Goal: Task Accomplishment & Management: Use online tool/utility

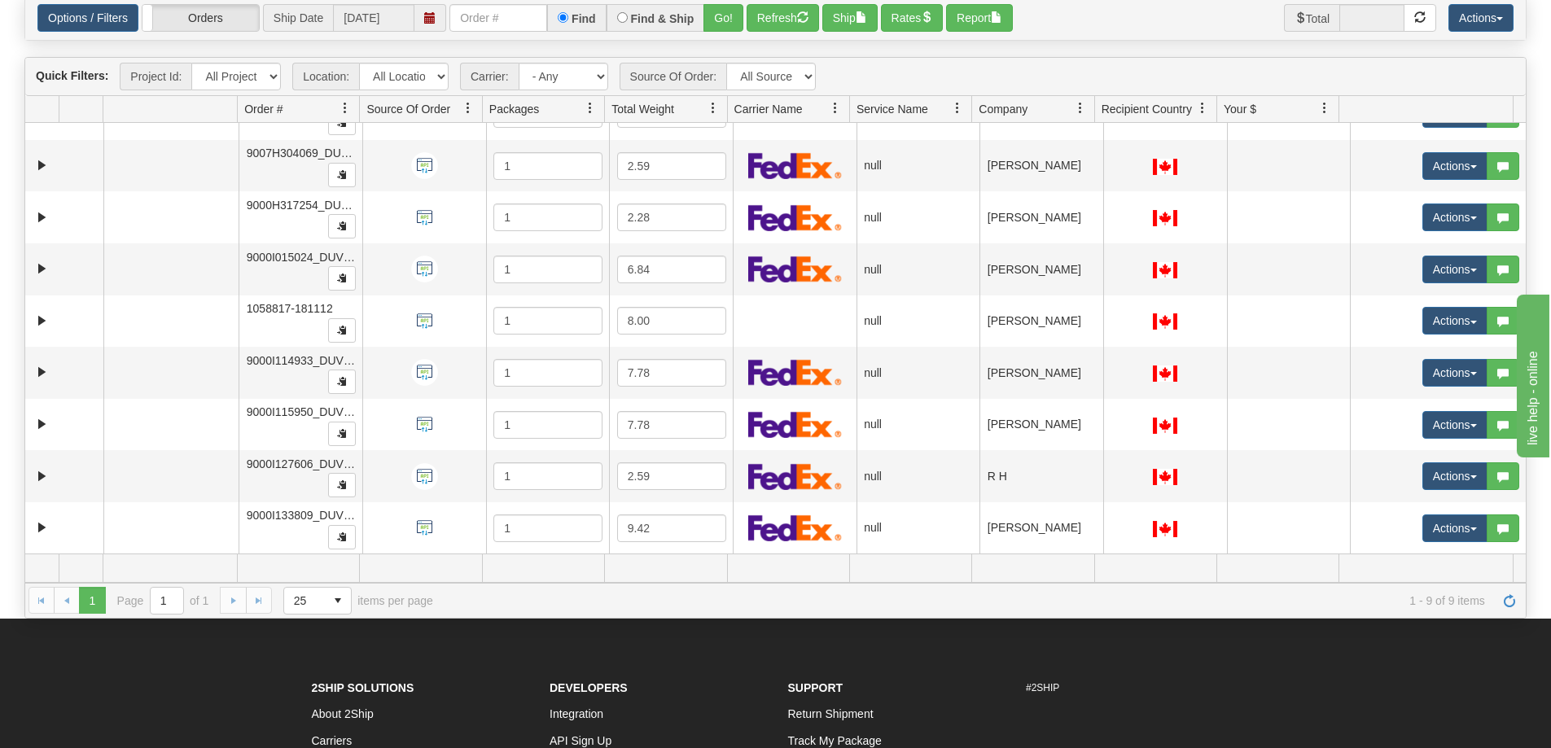
scroll to position [163, 0]
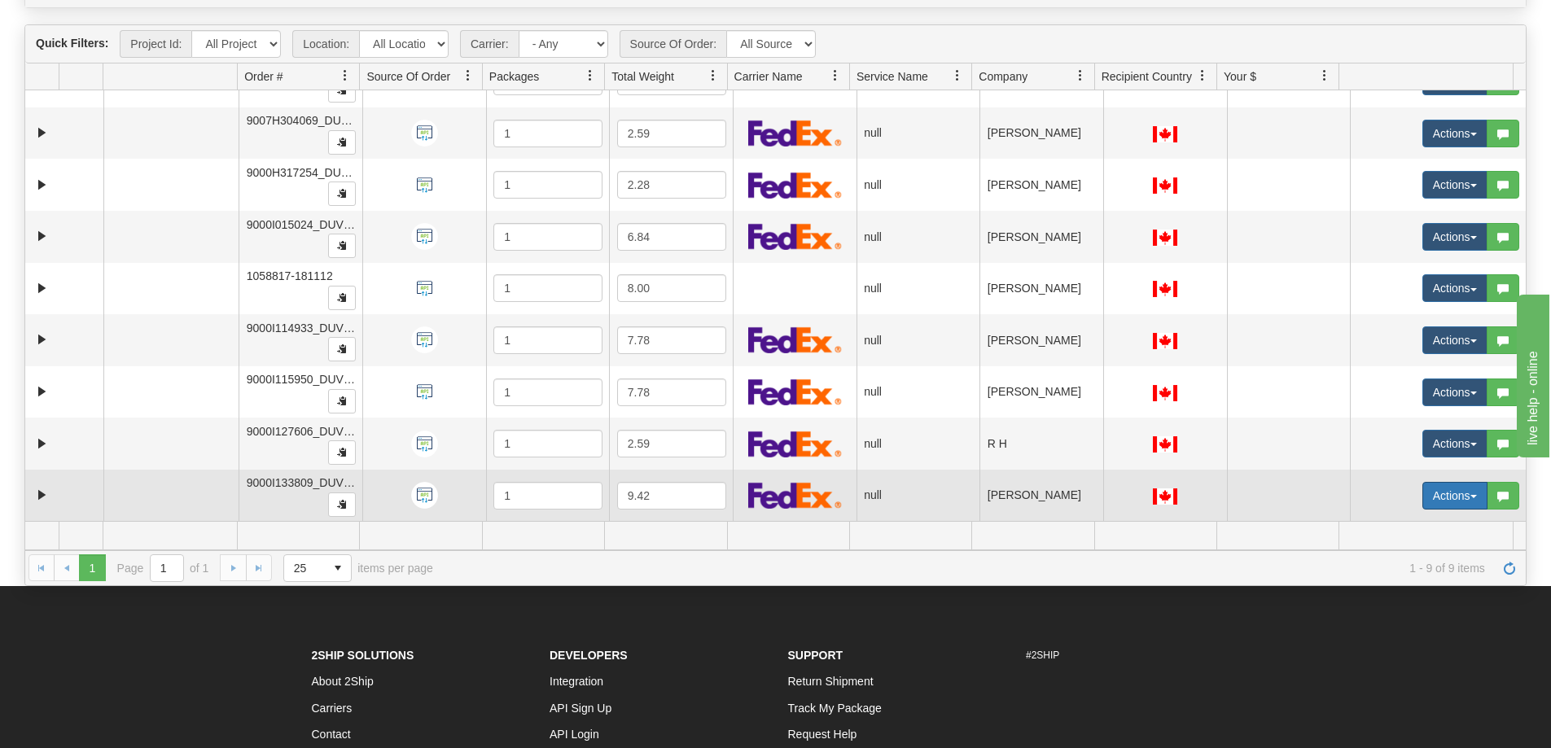
click at [1470, 497] on span "button" at bounding box center [1473, 496] width 7 height 3
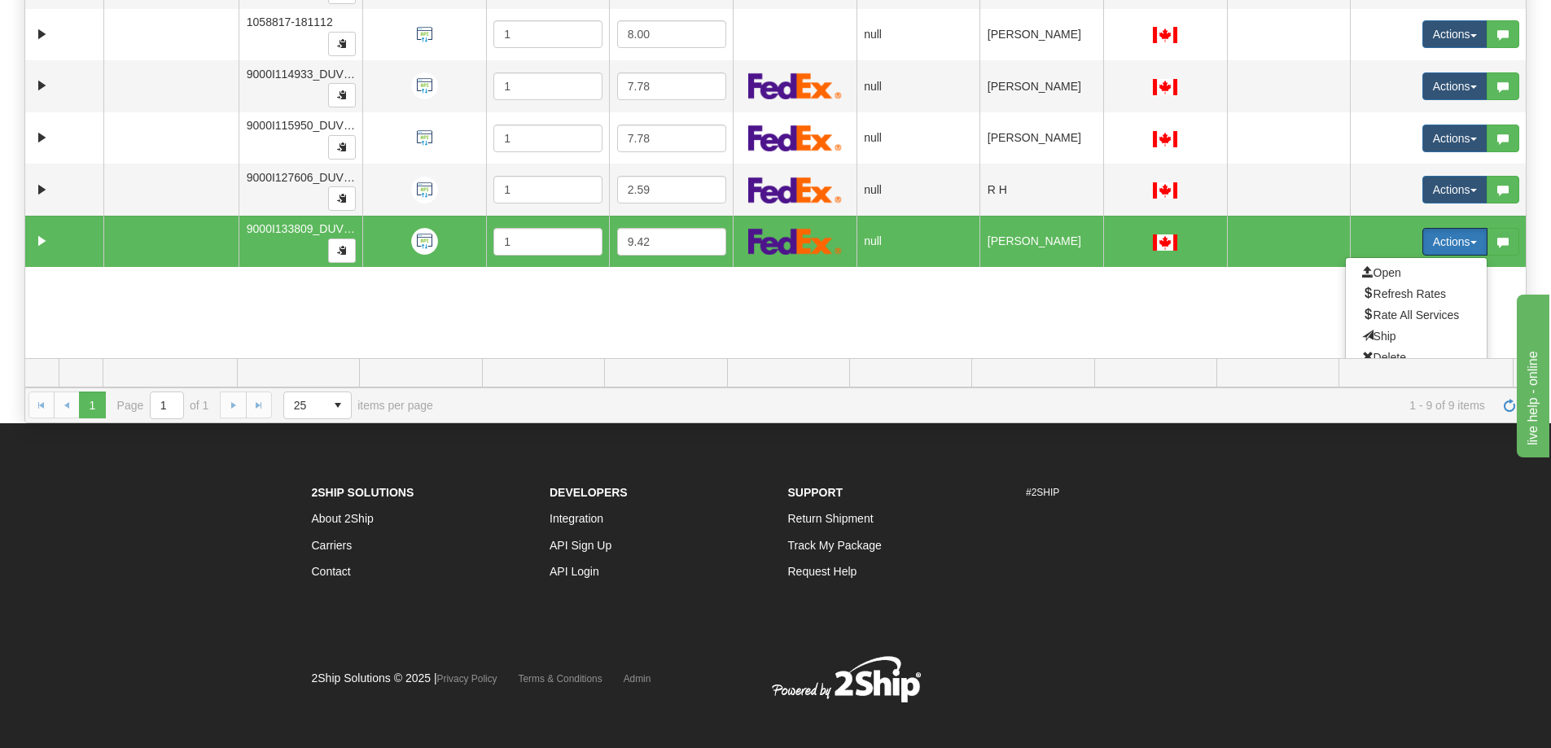
scroll to position [138, 0]
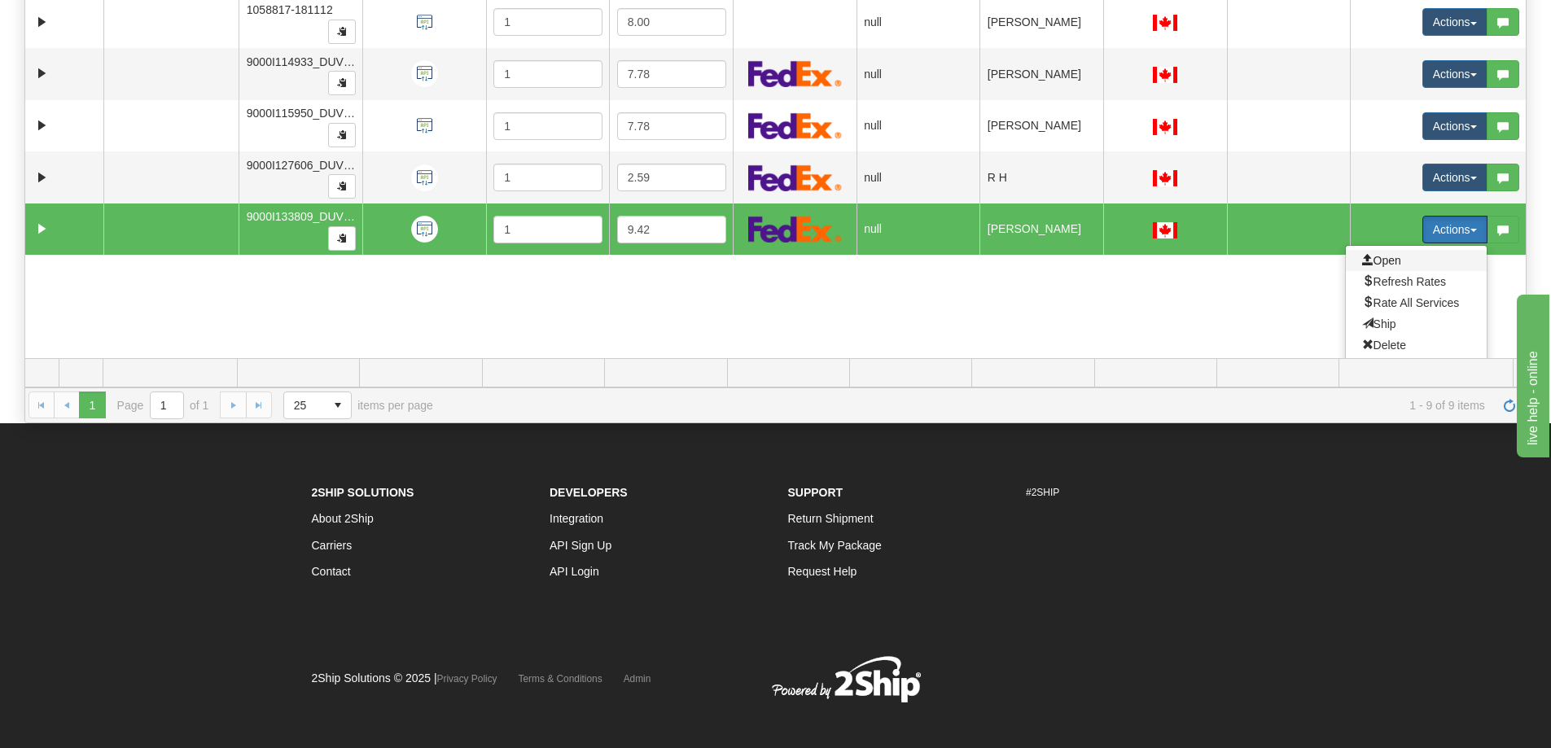
click at [1385, 263] on span "Open" at bounding box center [1381, 260] width 39 height 13
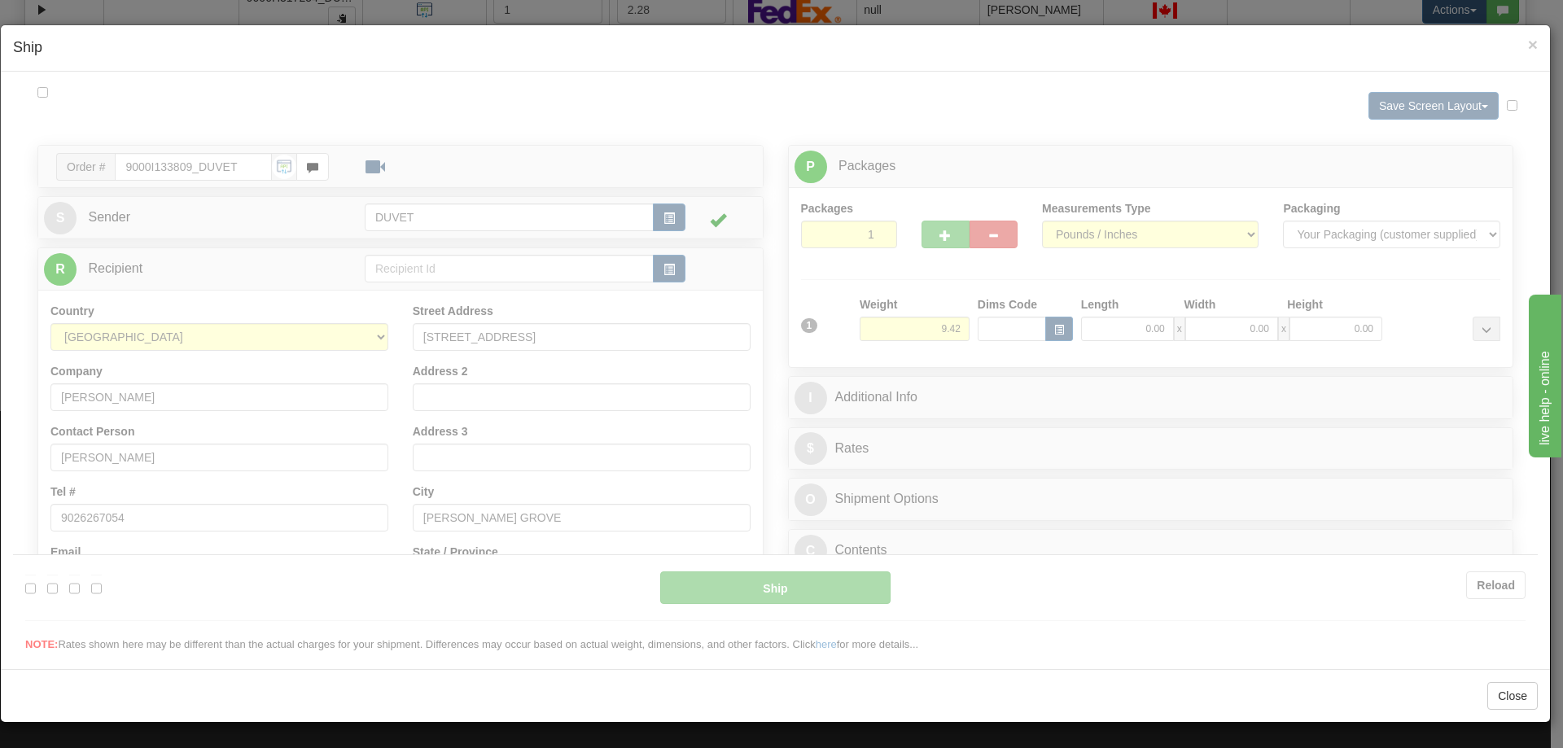
scroll to position [0, 0]
type input "08:21"
type input "16:00"
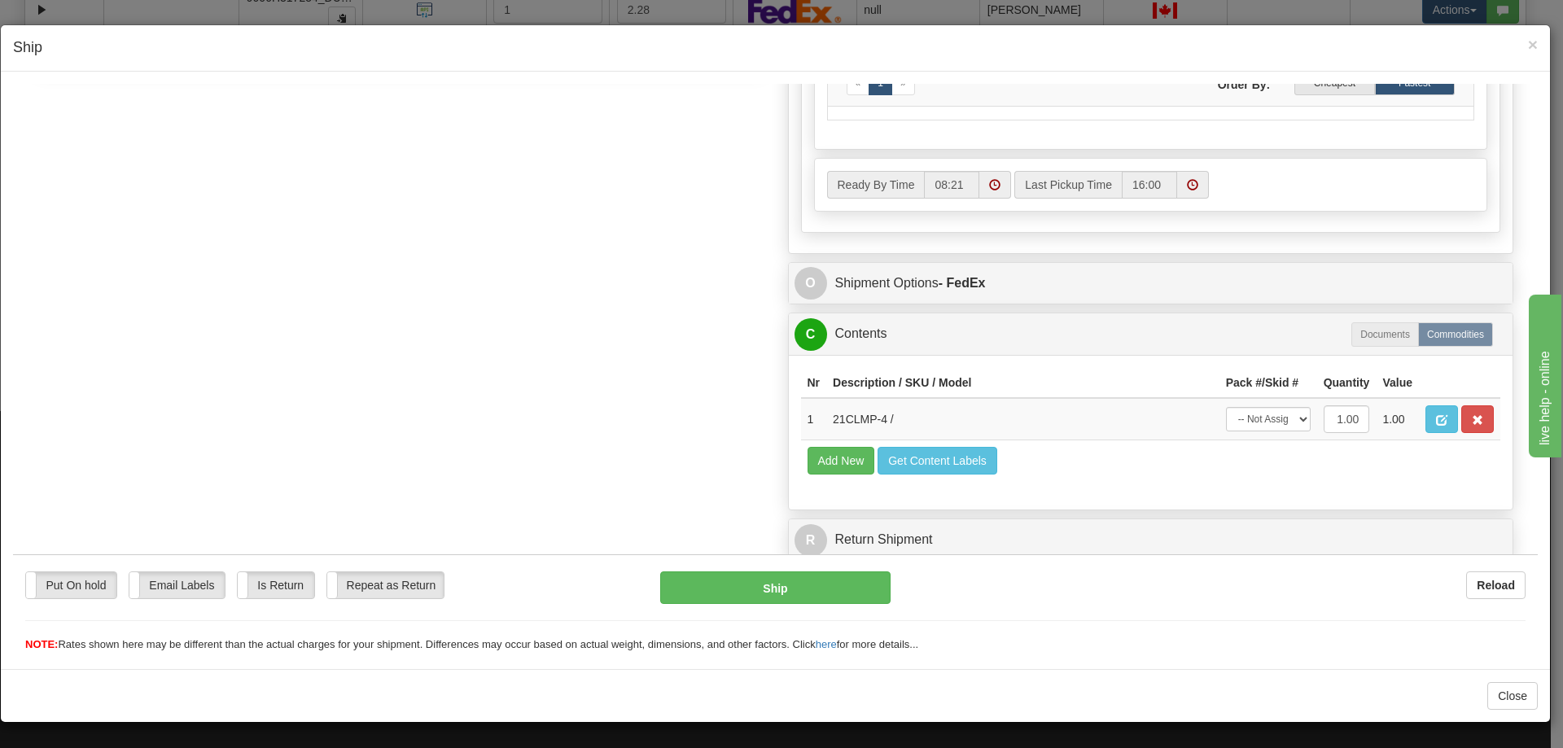
scroll to position [623, 0]
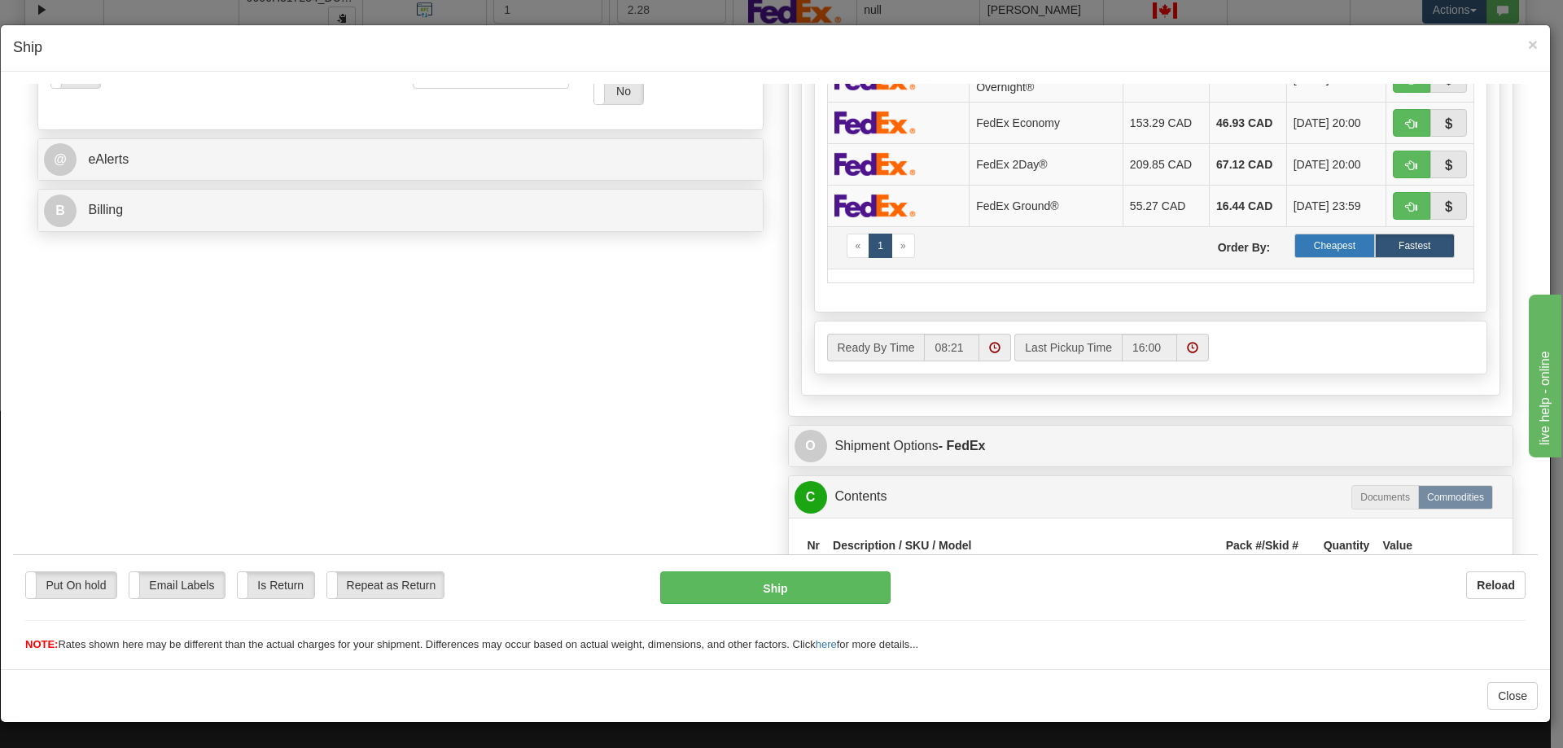
click at [1328, 243] on label "Cheapest" at bounding box center [1334, 245] width 80 height 24
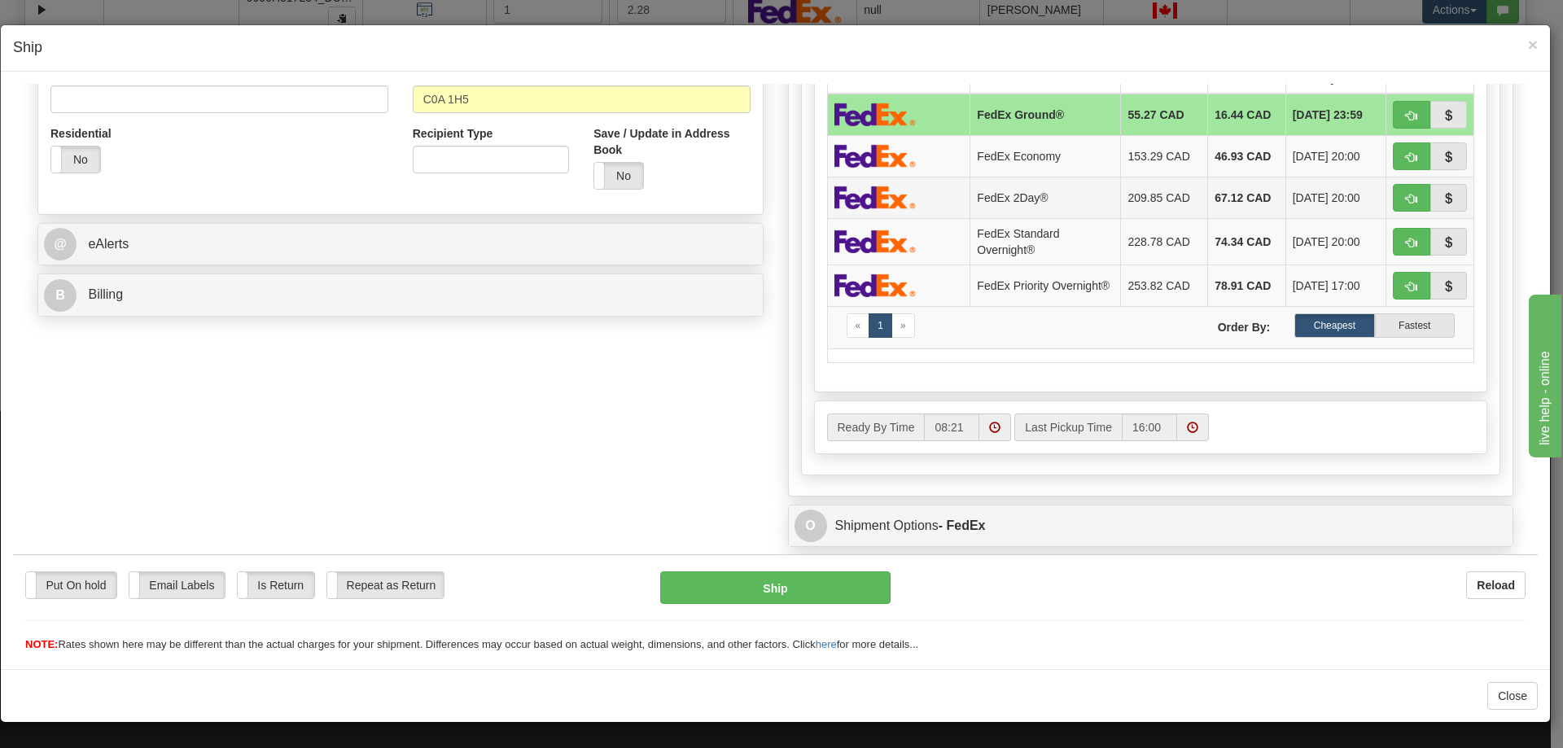
scroll to position [461, 0]
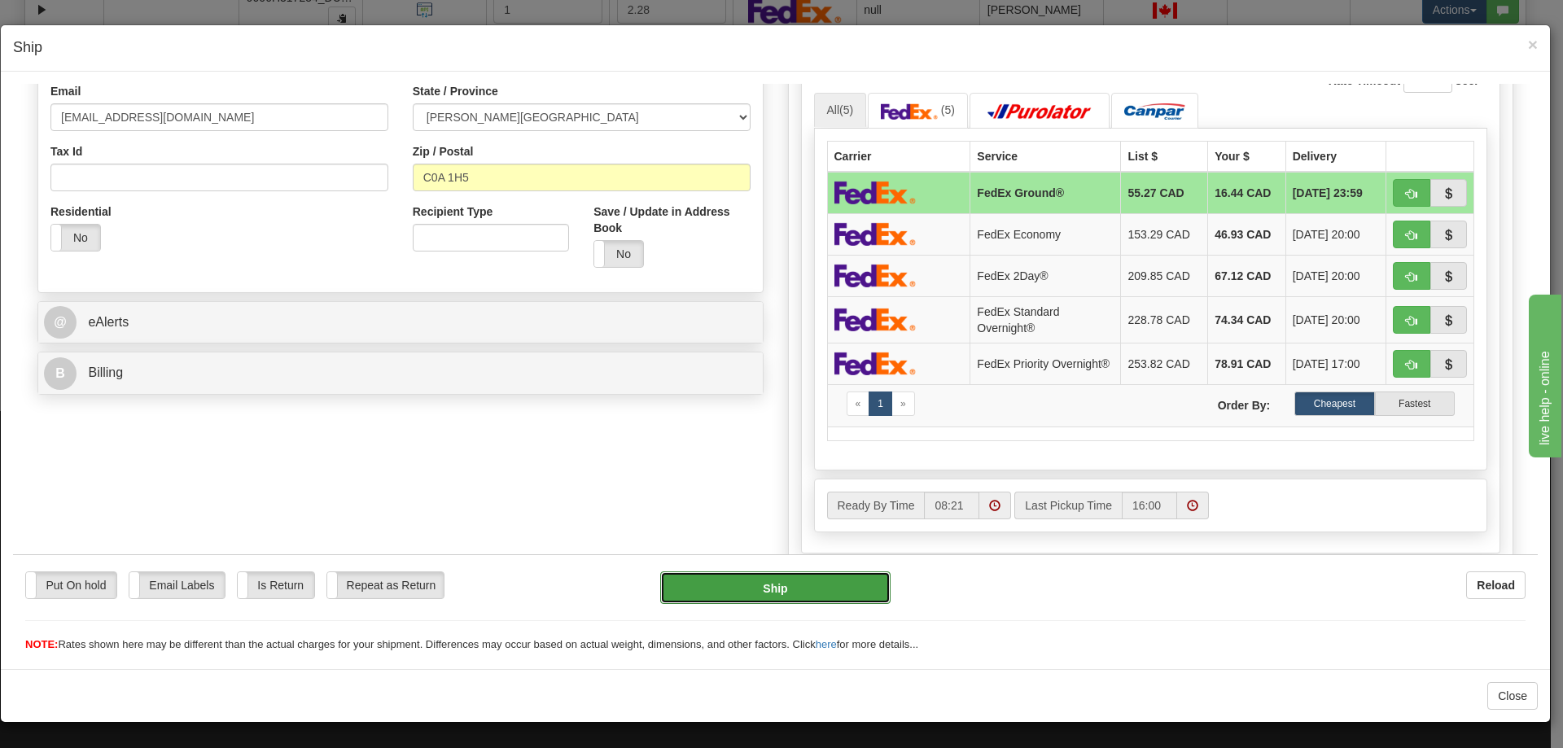
click at [762, 584] on button "Ship" at bounding box center [775, 587] width 230 height 33
type input "92"
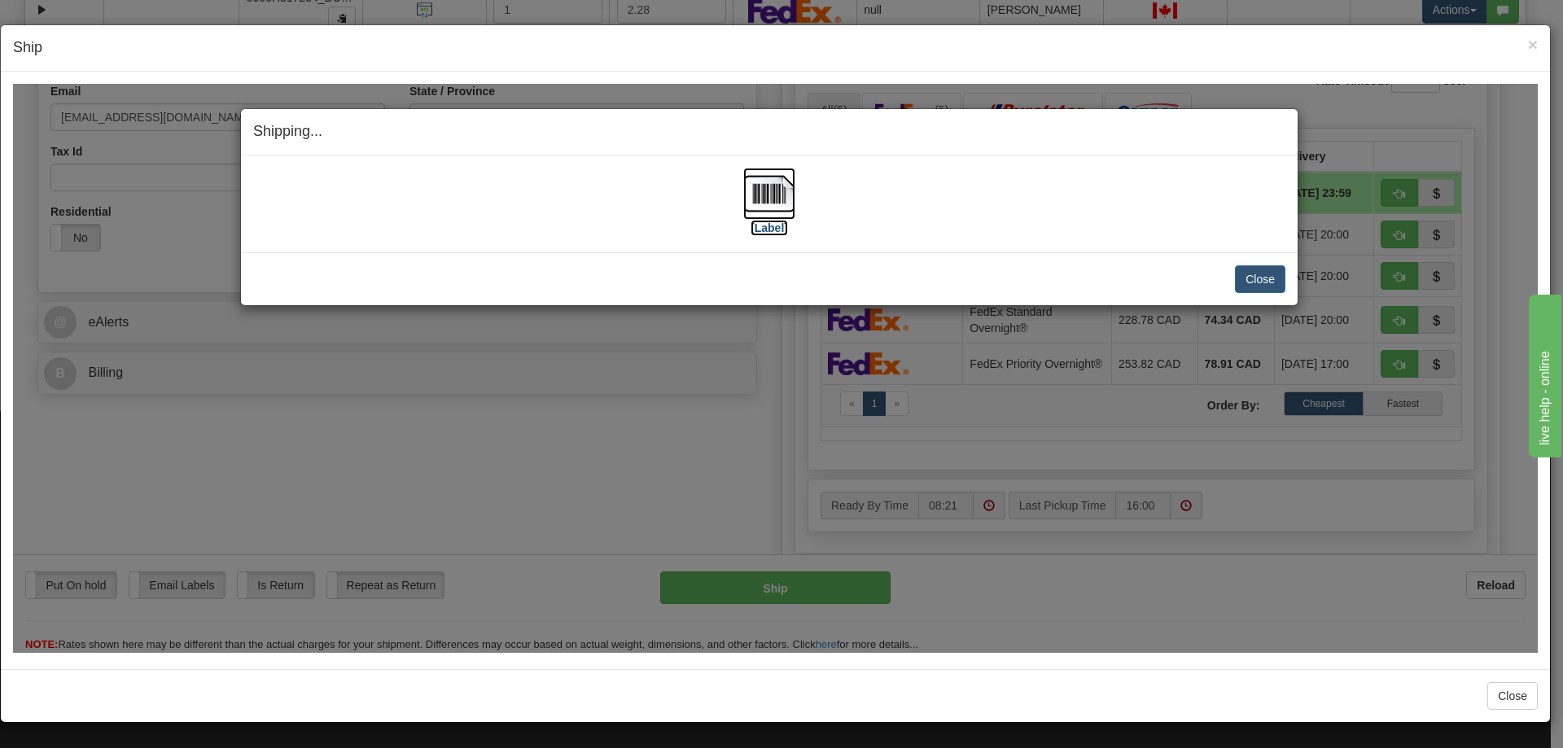
click at [777, 190] on img at bounding box center [769, 193] width 52 height 52
click at [1301, 568] on div "Shipping... Your SHIPMENT will EXPIRE in [Label] IMPORTANT NOTICE Embassy / Con…" at bounding box center [775, 367] width 1525 height 569
click at [1259, 271] on button "Close" at bounding box center [1260, 279] width 50 height 28
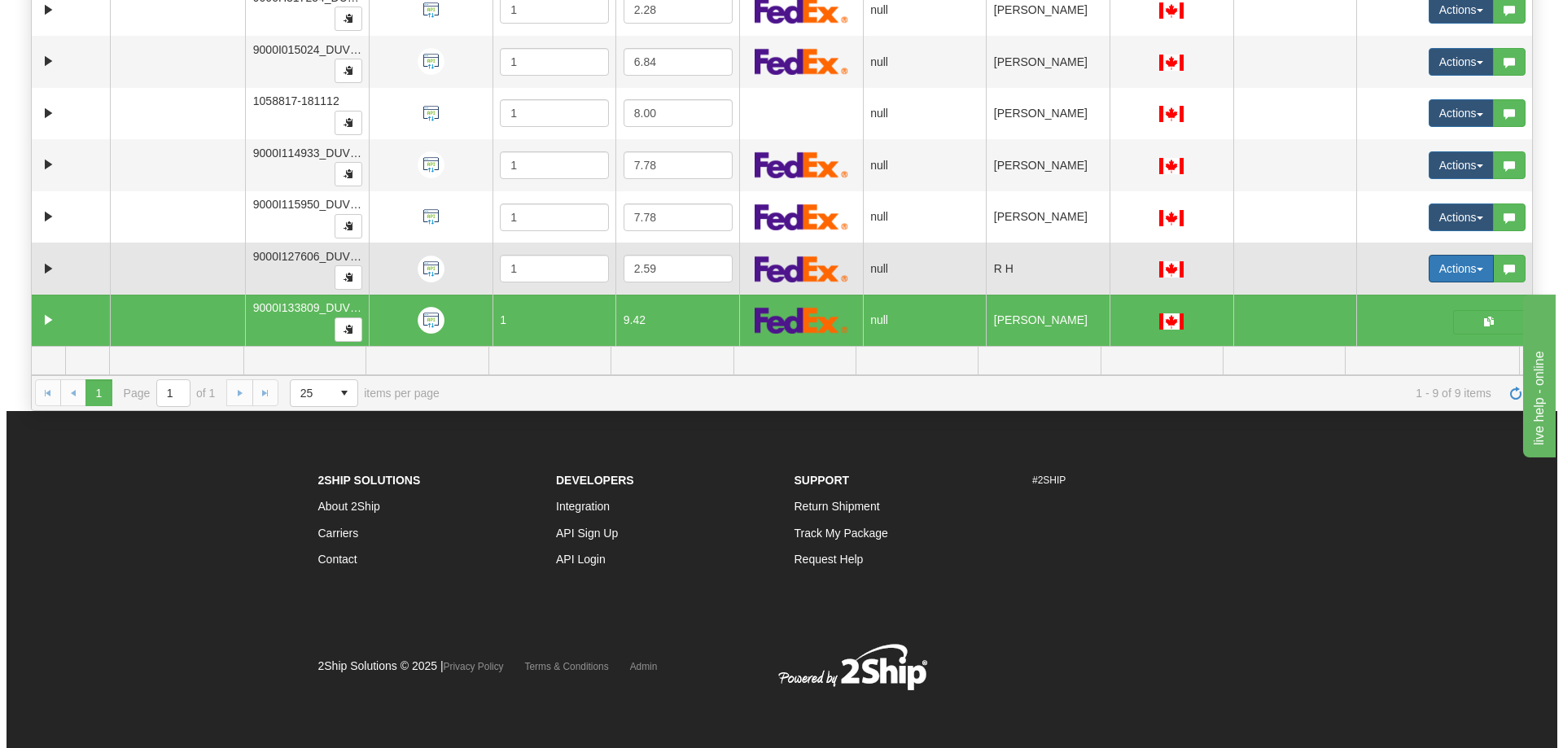
scroll to position [0, 0]
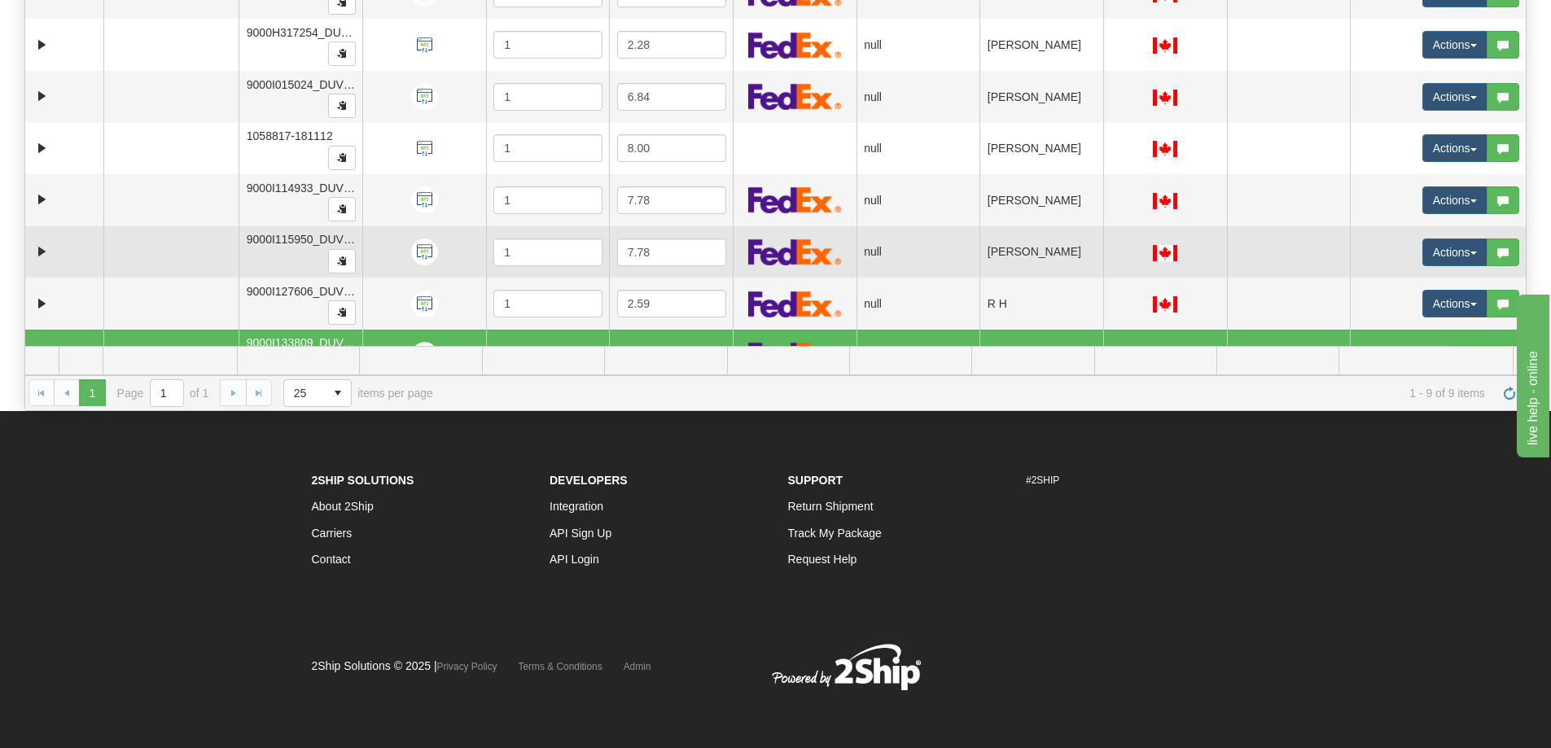
click at [1463, 270] on tbody "29944366 DUVET 86790423 0 1007243-152709 1 8.00 null integrate2oracle Allied Ho…" at bounding box center [775, 148] width 1500 height 466
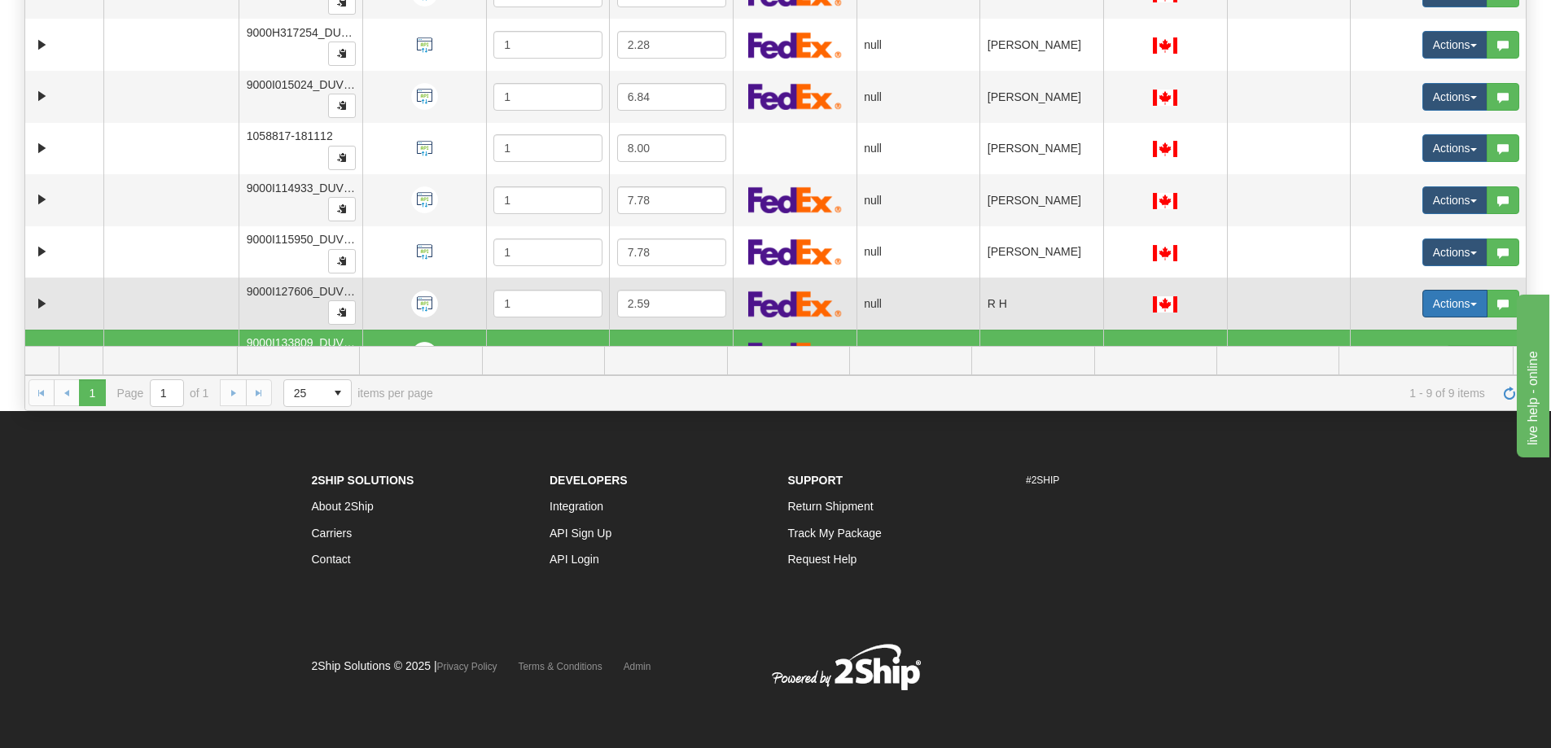
click at [1463, 300] on button "Actions" at bounding box center [1454, 304] width 65 height 28
click at [1365, 334] on span "Open" at bounding box center [1381, 334] width 39 height 13
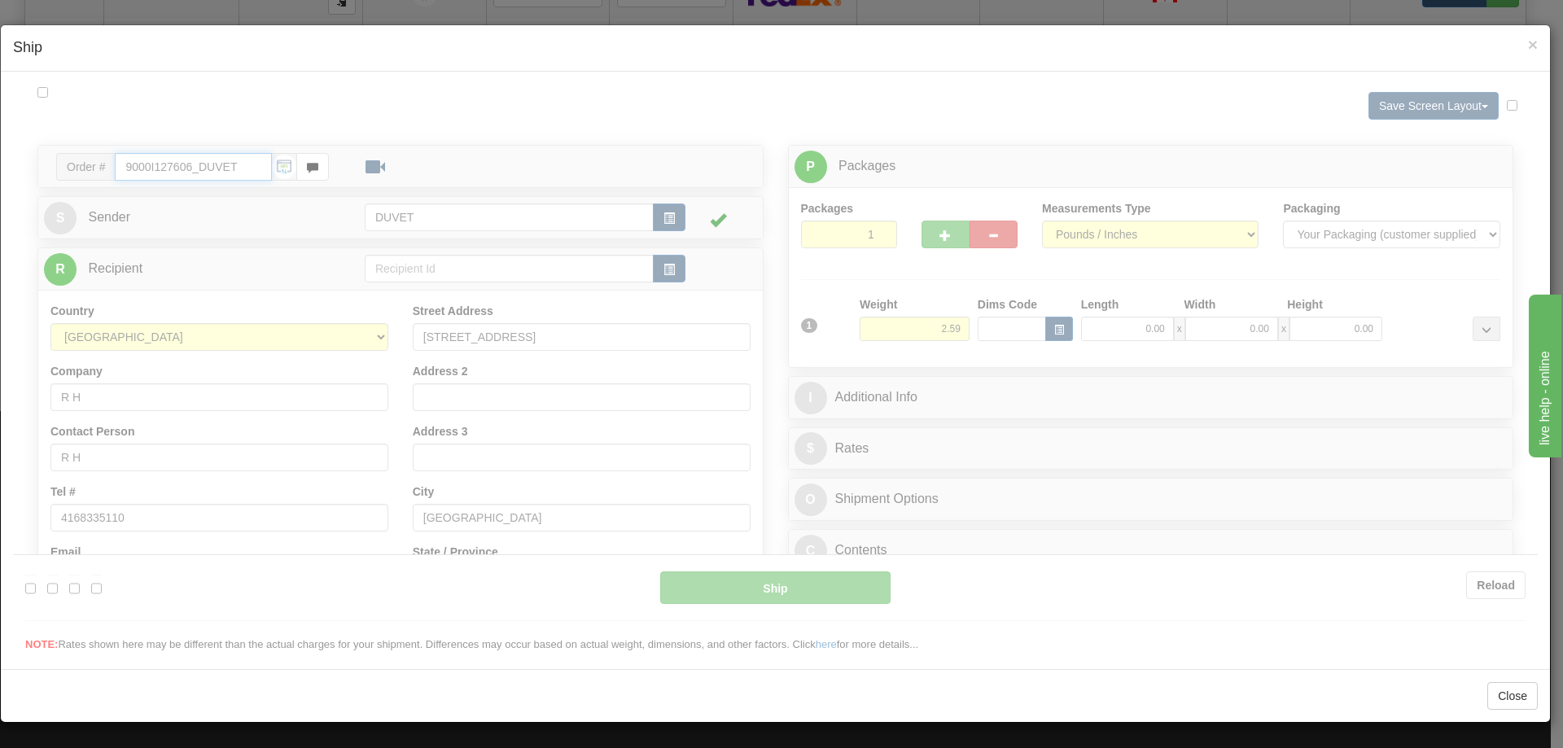
type input "08:22"
type input "16:00"
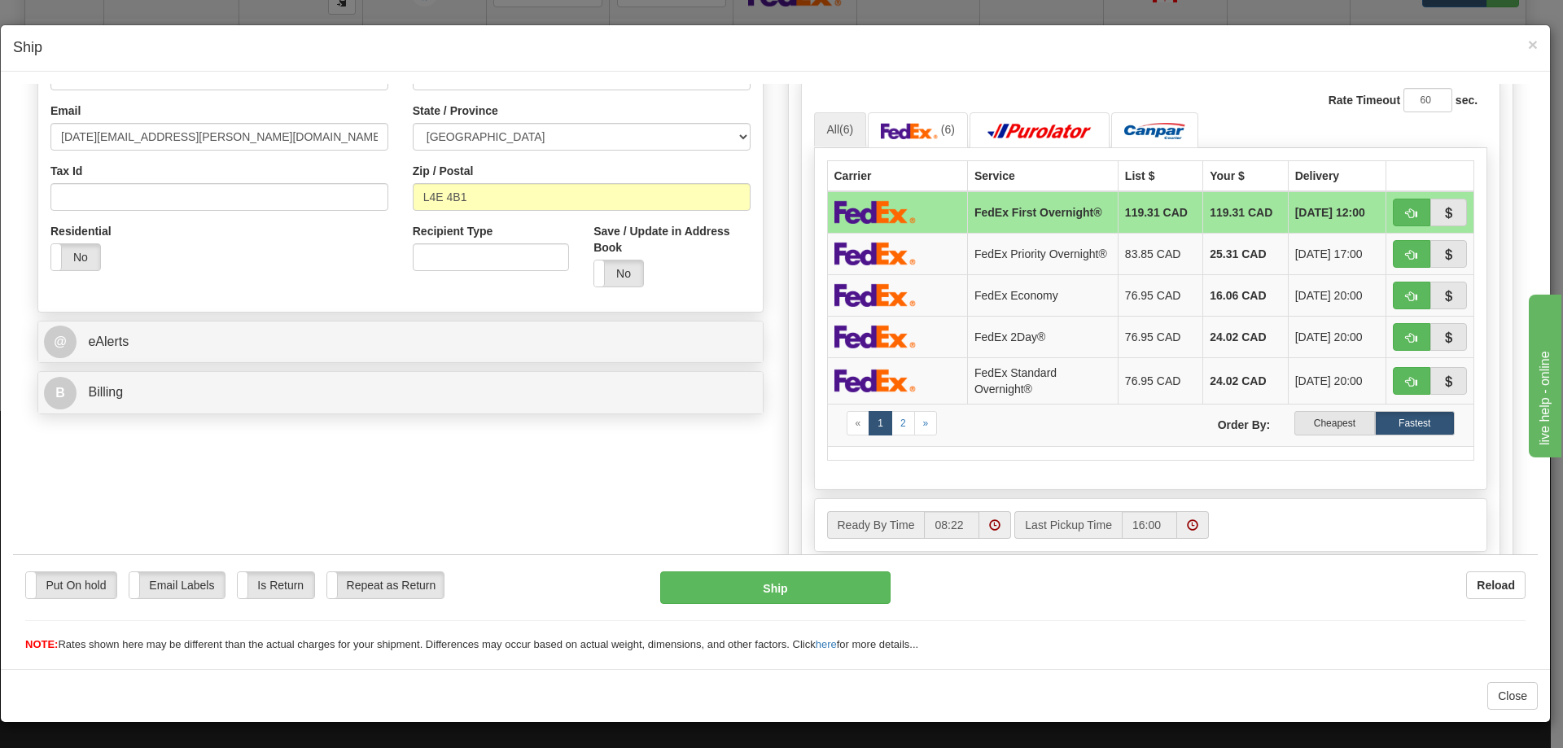
scroll to position [488, 0]
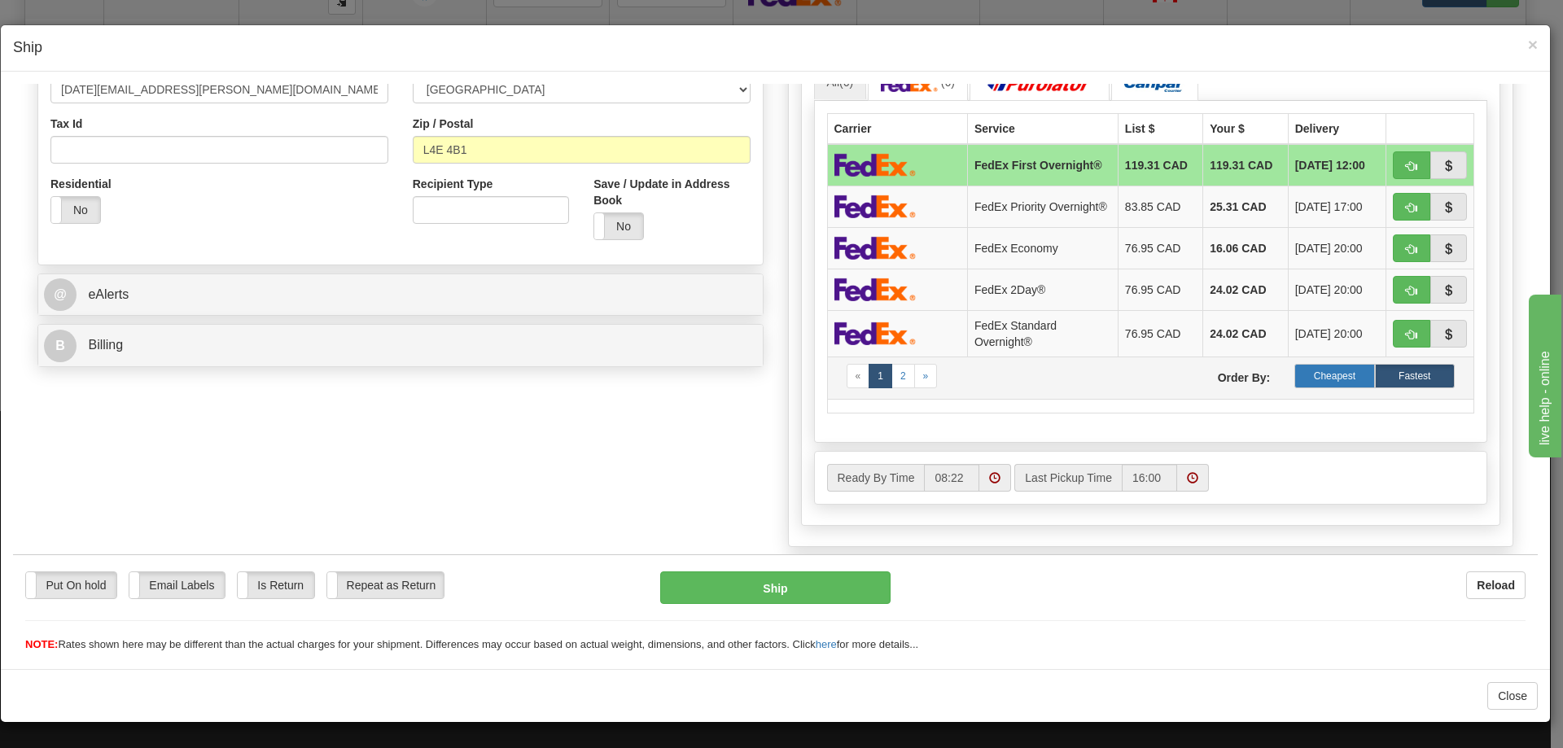
click at [1326, 374] on label "Cheapest" at bounding box center [1334, 375] width 80 height 24
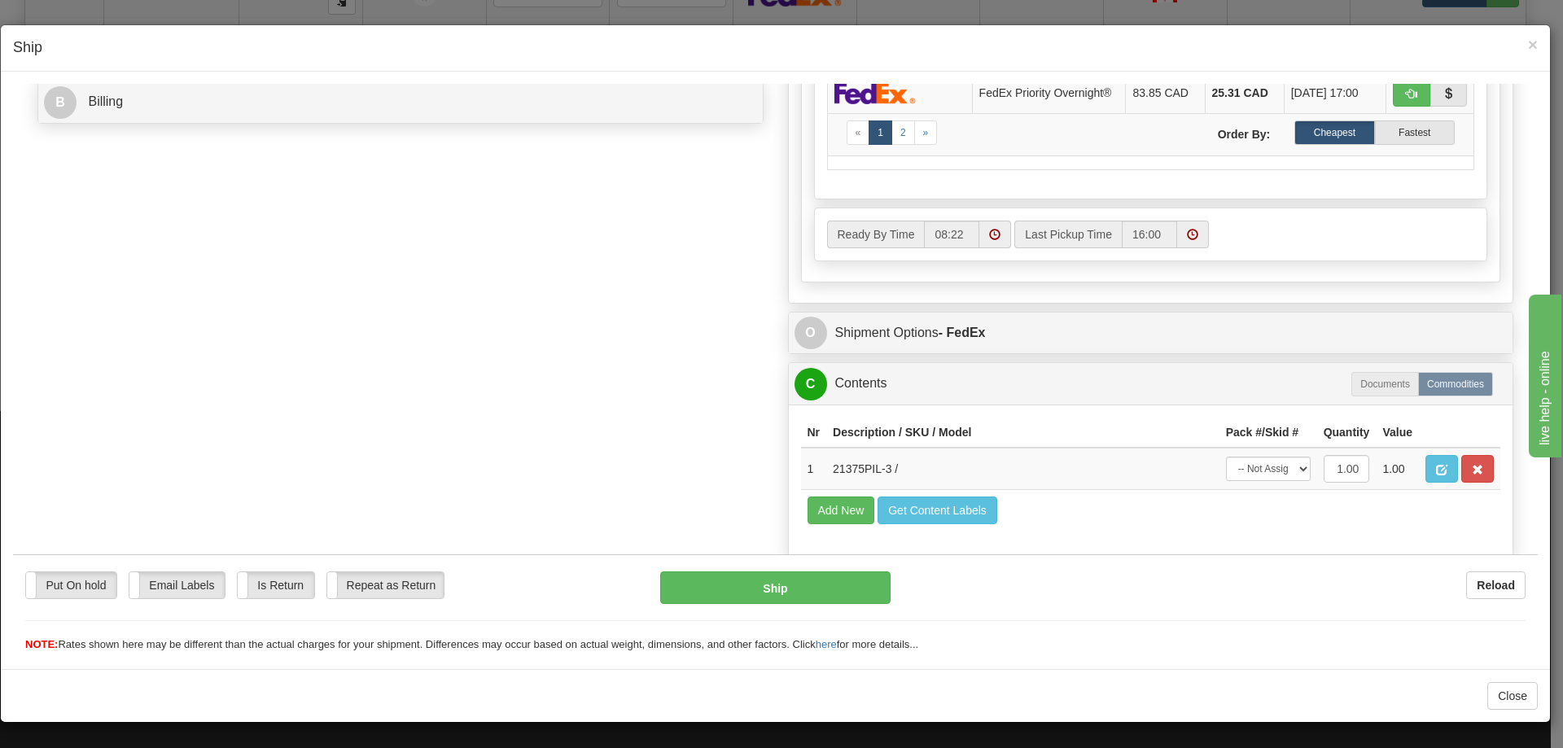
scroll to position [733, 0]
click at [763, 580] on button "Ship" at bounding box center [775, 587] width 230 height 33
type input "92"
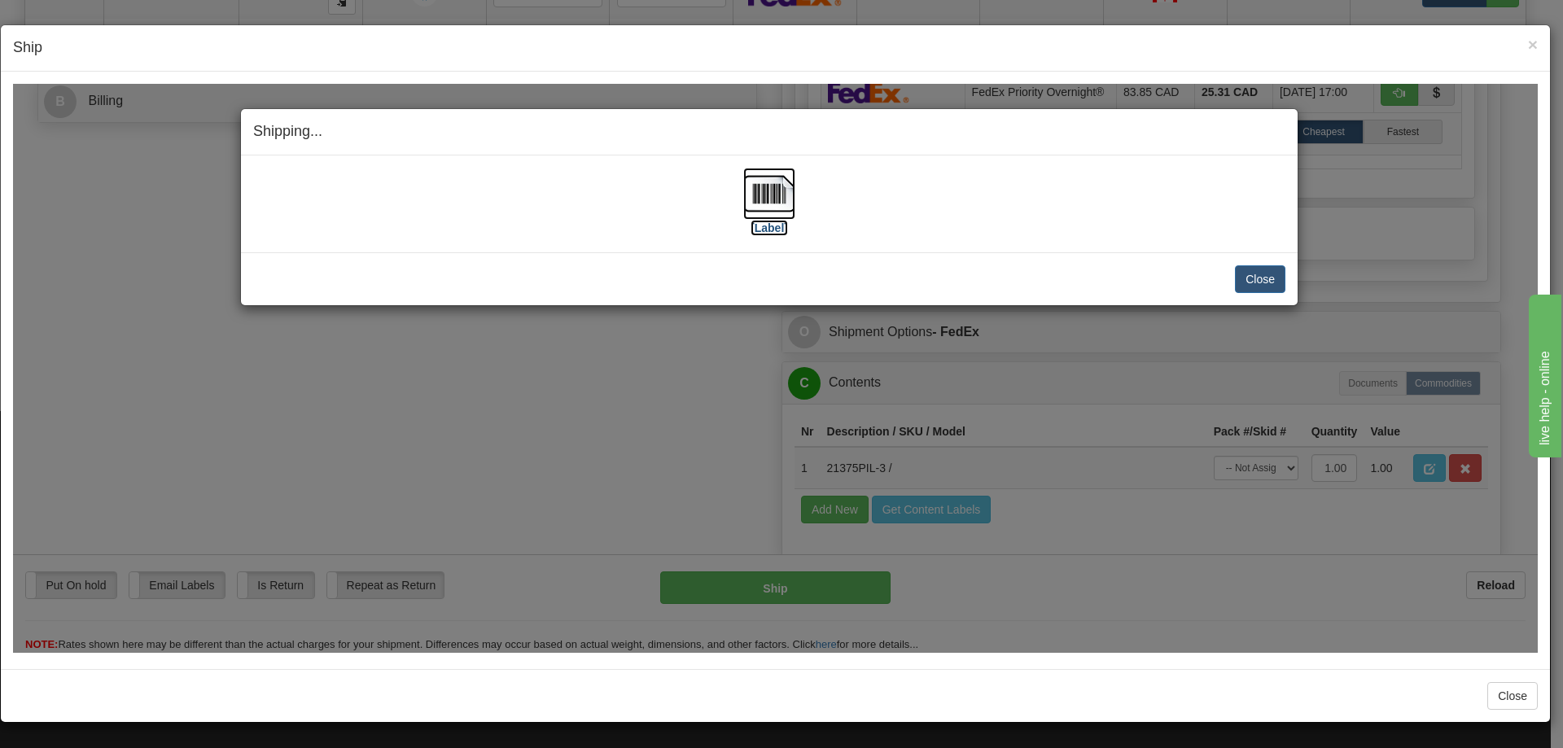
click at [770, 189] on img at bounding box center [769, 193] width 52 height 52
click at [1259, 273] on button "Close" at bounding box center [1260, 279] width 50 height 28
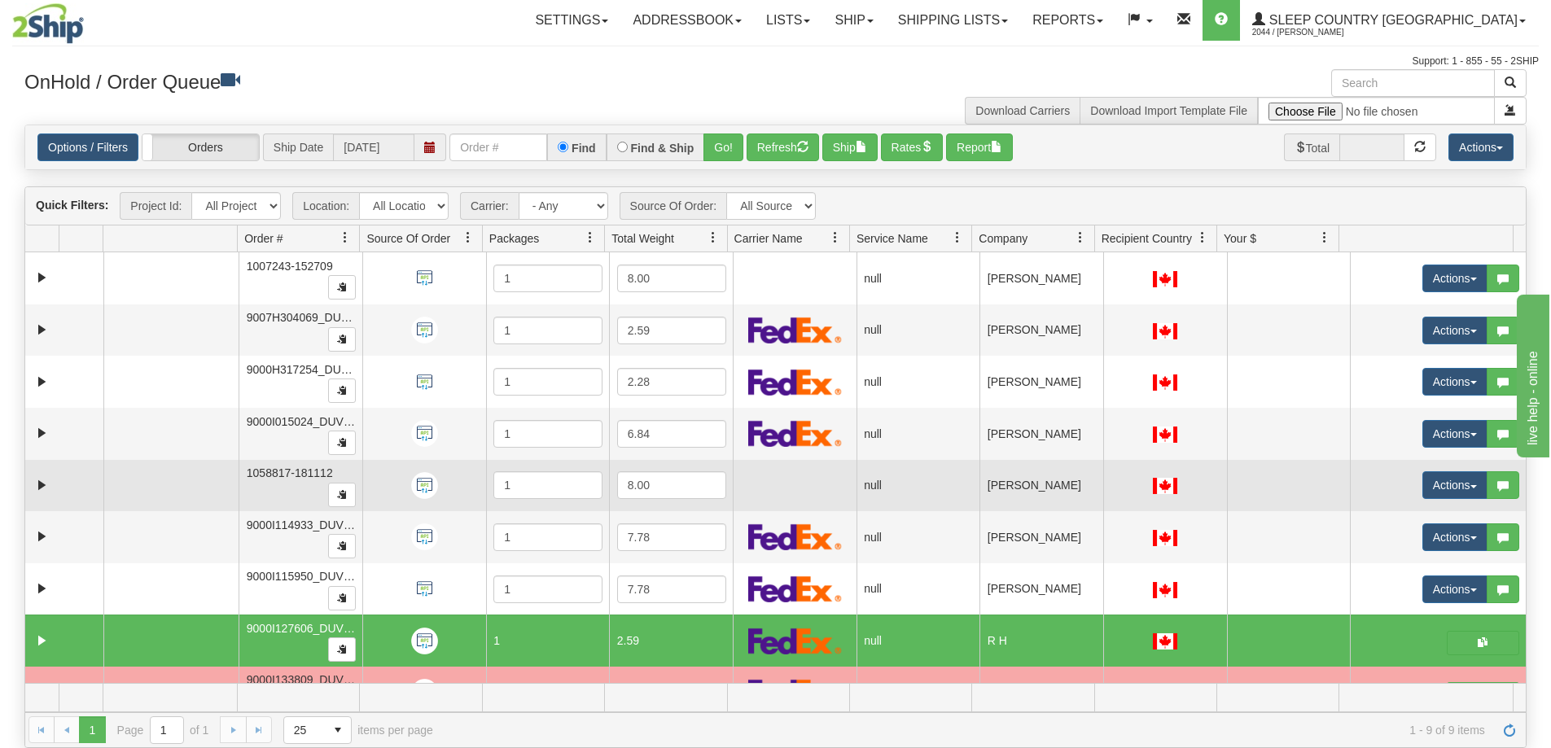
scroll to position [0, 0]
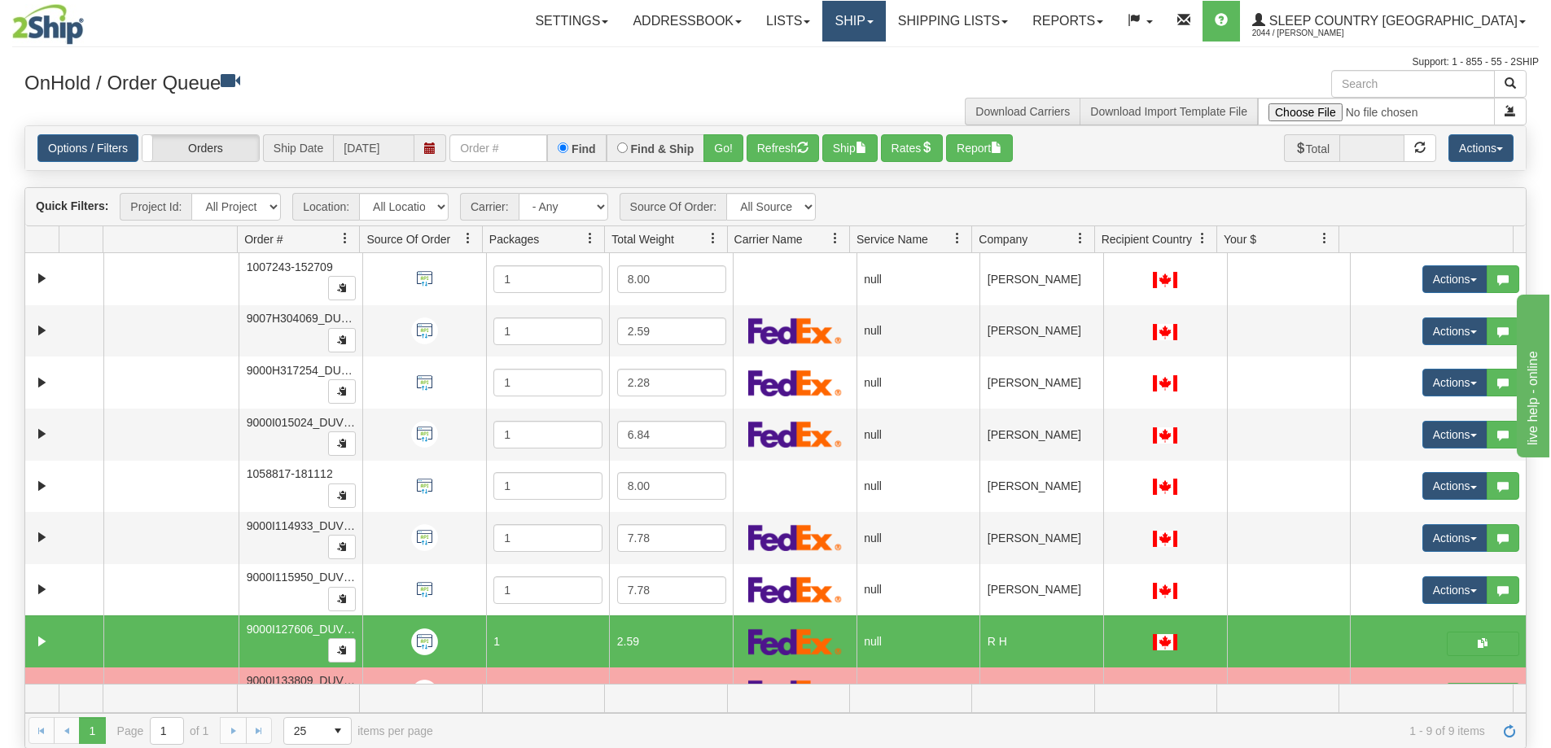
click at [873, 20] on span at bounding box center [870, 21] width 7 height 3
click at [868, 77] on span "OnHold / Order Queue" at bounding box center [811, 78] width 115 height 13
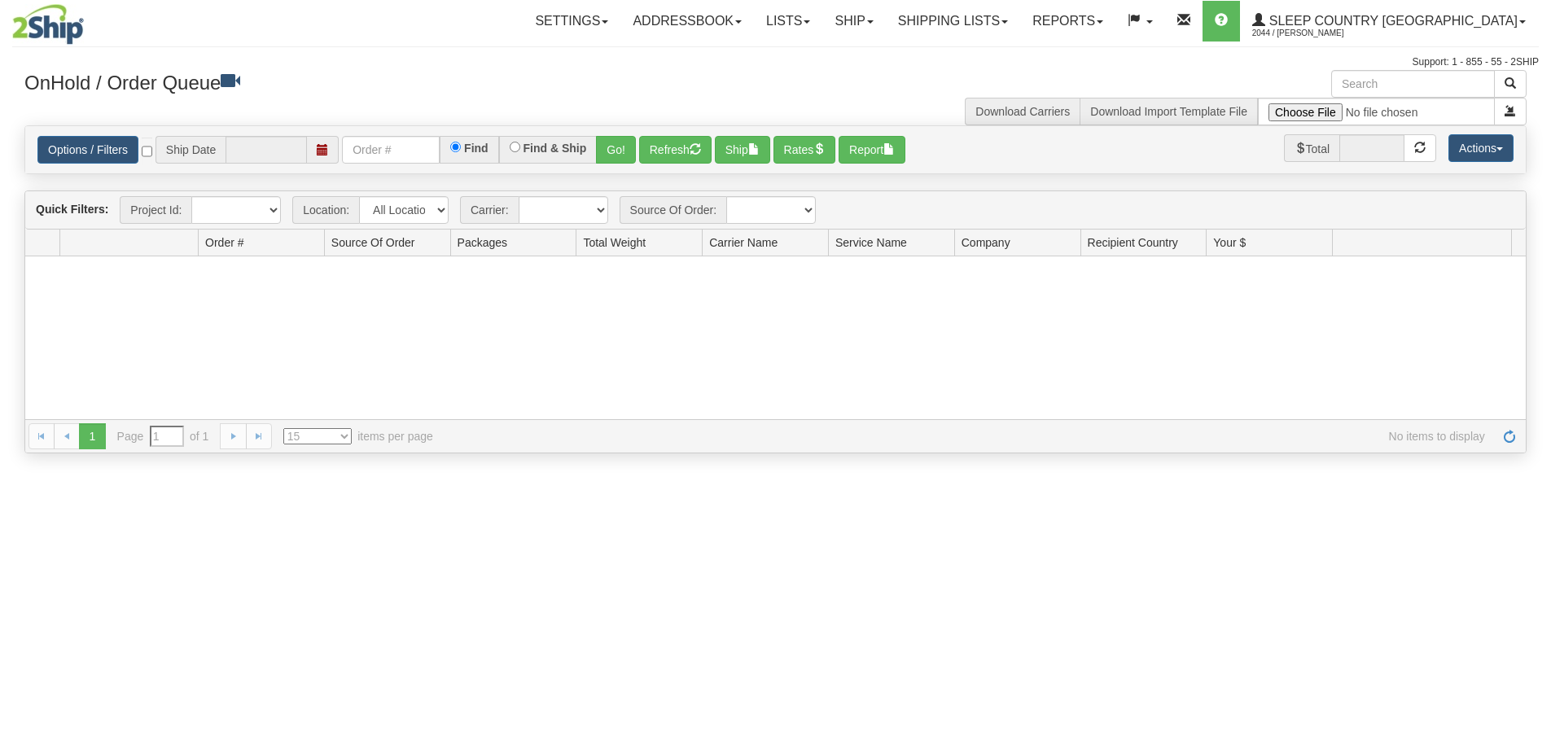
type input "[DATE]"
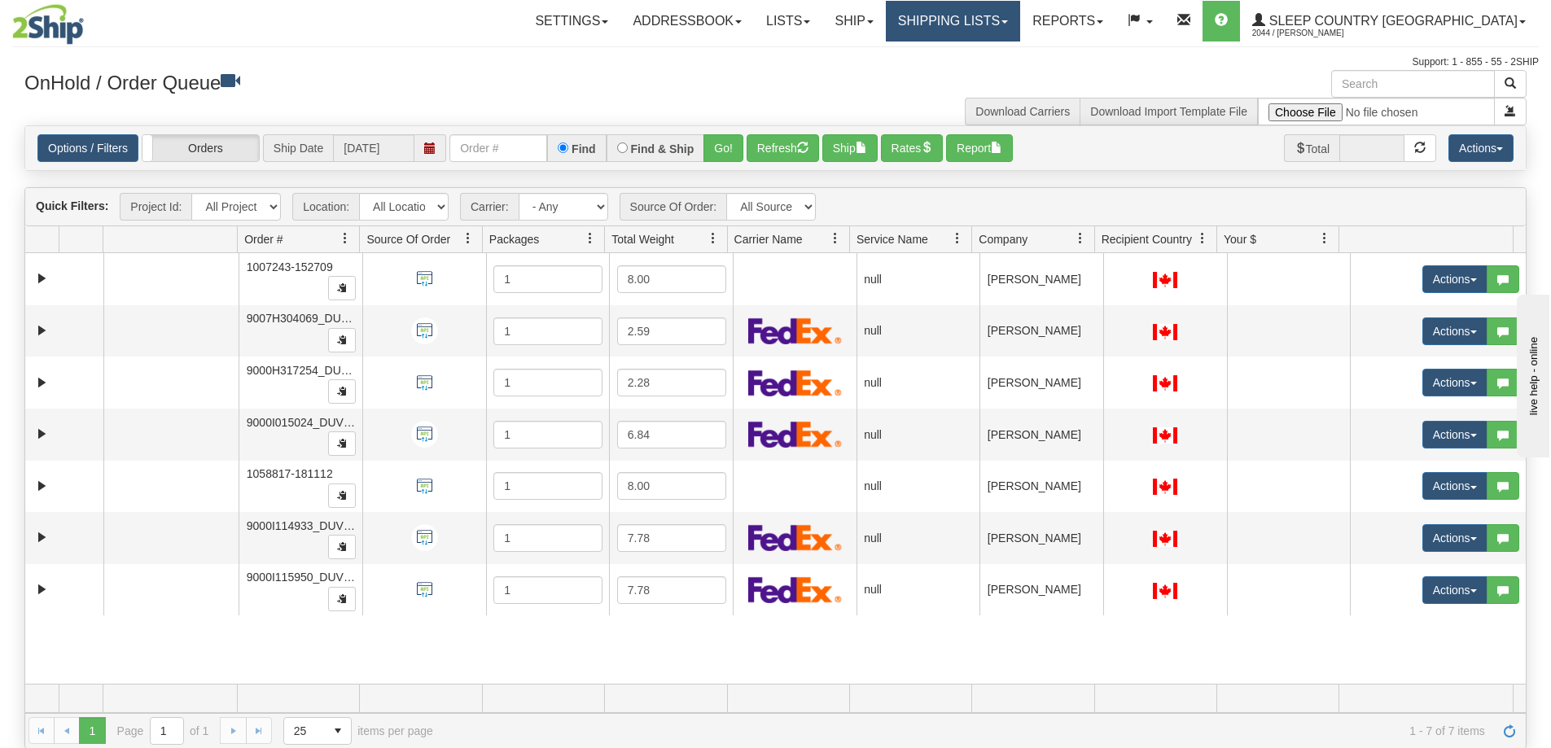
click at [1020, 19] on link "Shipping lists" at bounding box center [953, 21] width 134 height 41
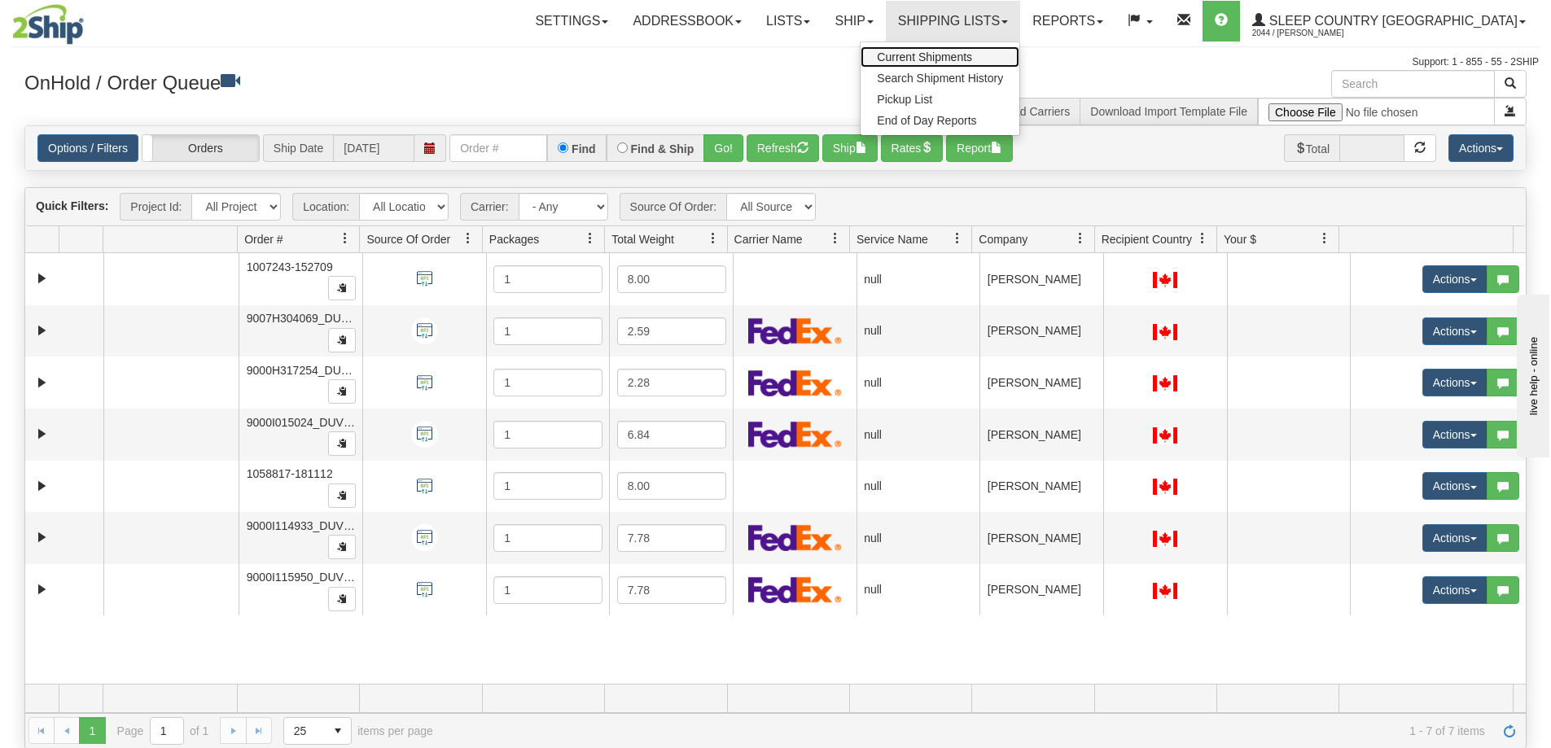
click at [972, 59] on span "Current Shipments" at bounding box center [924, 56] width 95 height 13
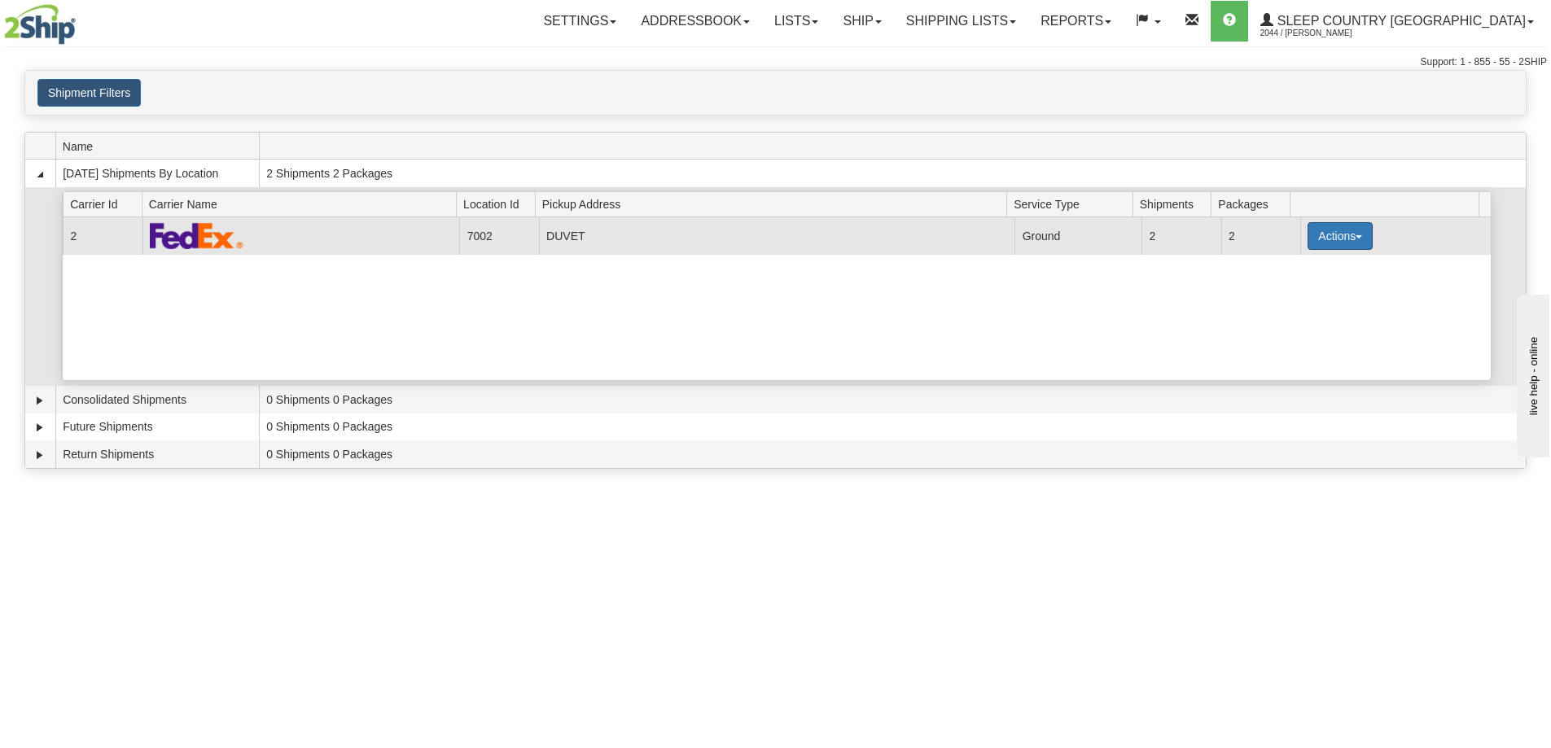
click at [1351, 233] on button "Actions" at bounding box center [1339, 236] width 65 height 28
click at [1297, 312] on span "Pickup" at bounding box center [1279, 308] width 43 height 11
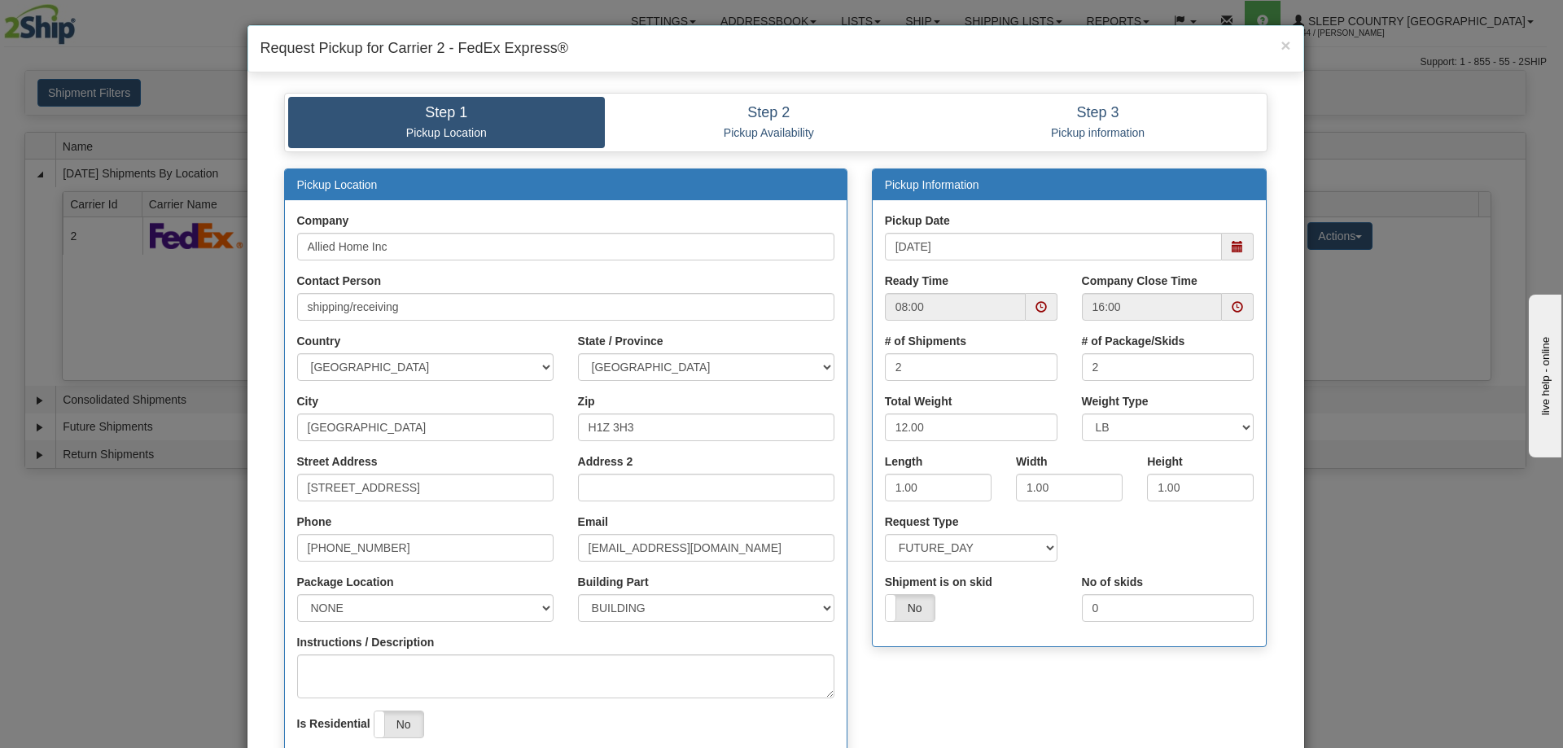
click at [1231, 309] on span at bounding box center [1236, 306] width 11 height 11
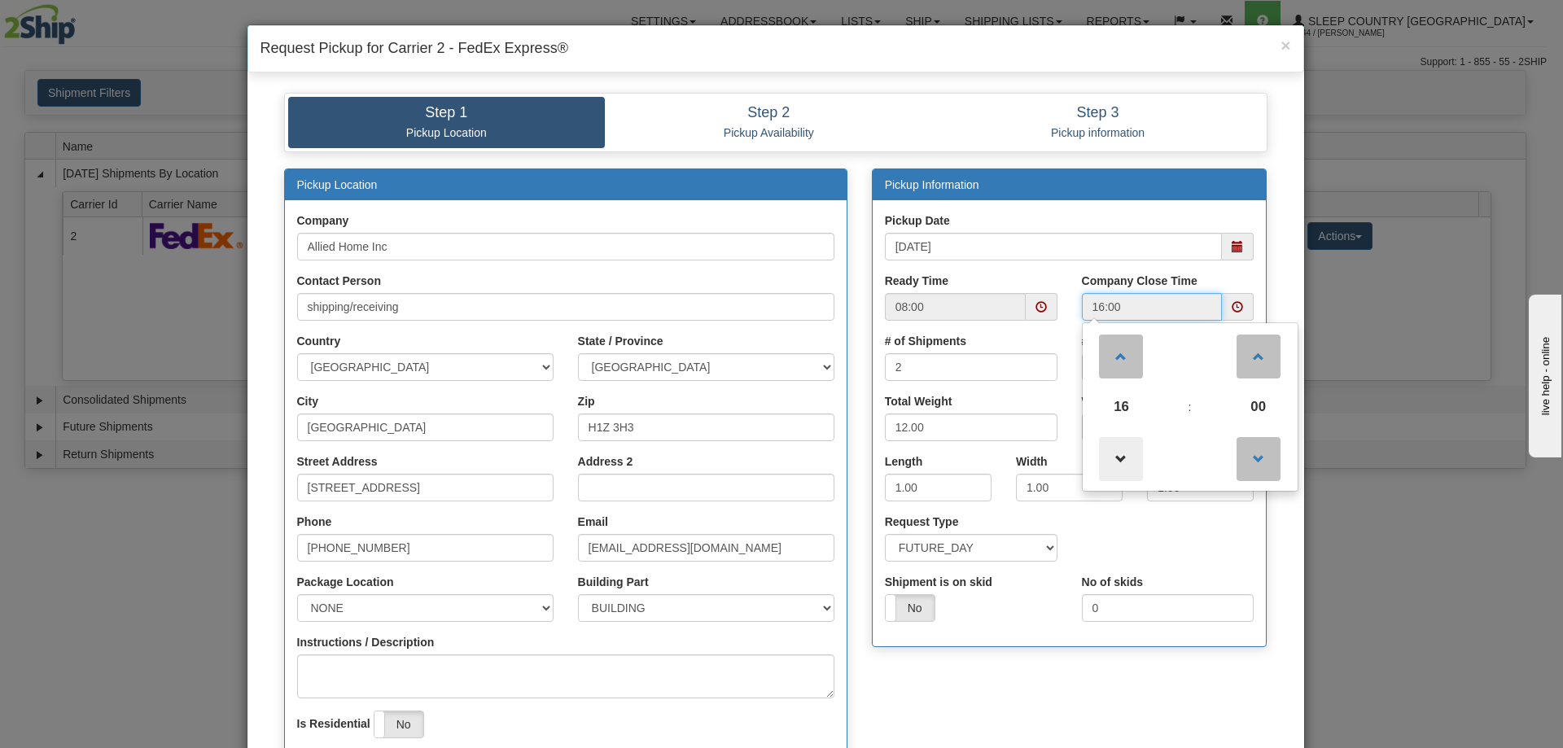
click at [1115, 458] on span at bounding box center [1121, 459] width 44 height 44
type input "15:00"
click at [1015, 672] on div "Pickup Location Company Allied Home Inc Contact Person shipping/receiving Count…" at bounding box center [776, 494] width 1008 height 652
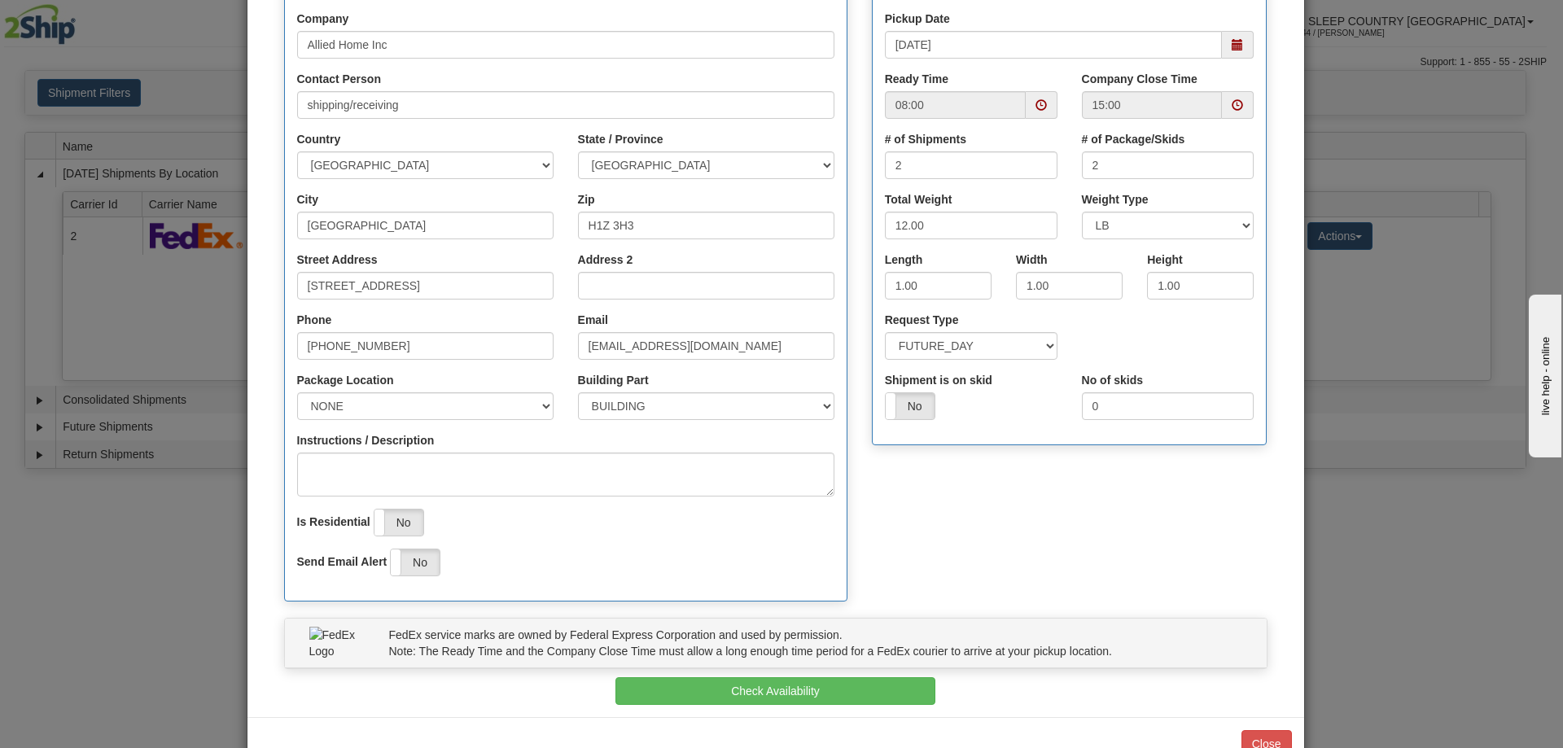
scroll to position [249, 0]
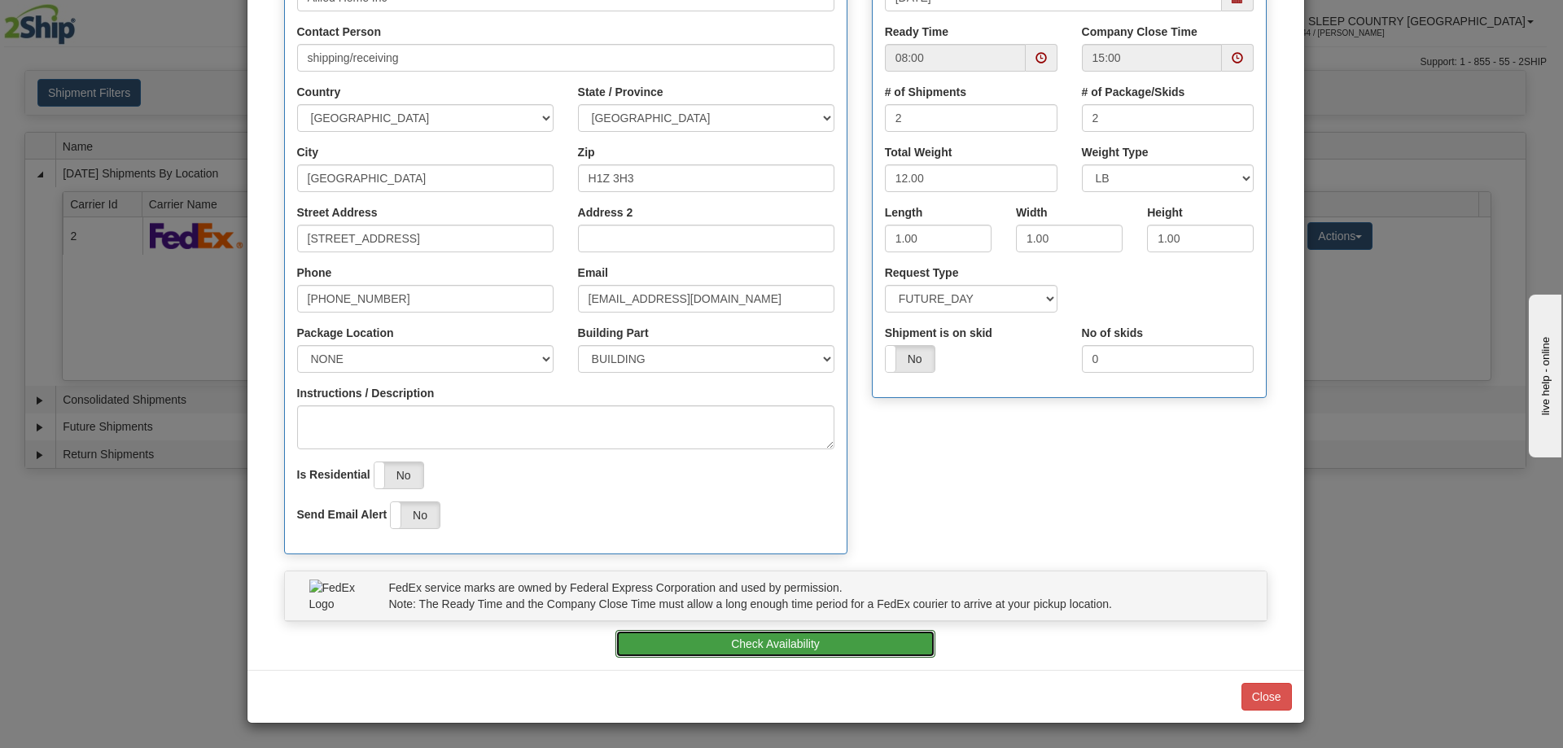
click at [772, 645] on button "Check Availability" at bounding box center [775, 644] width 320 height 28
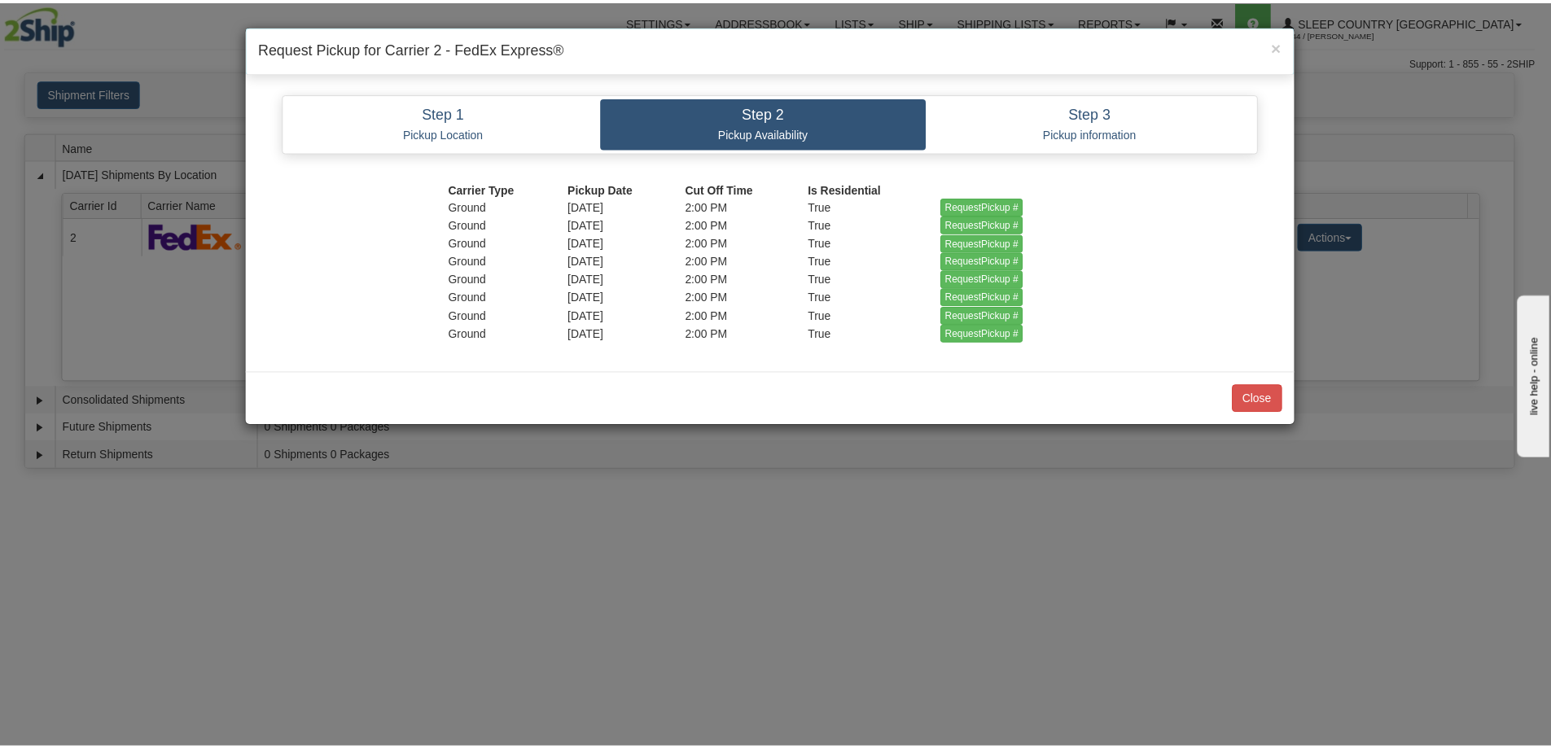
scroll to position [0, 0]
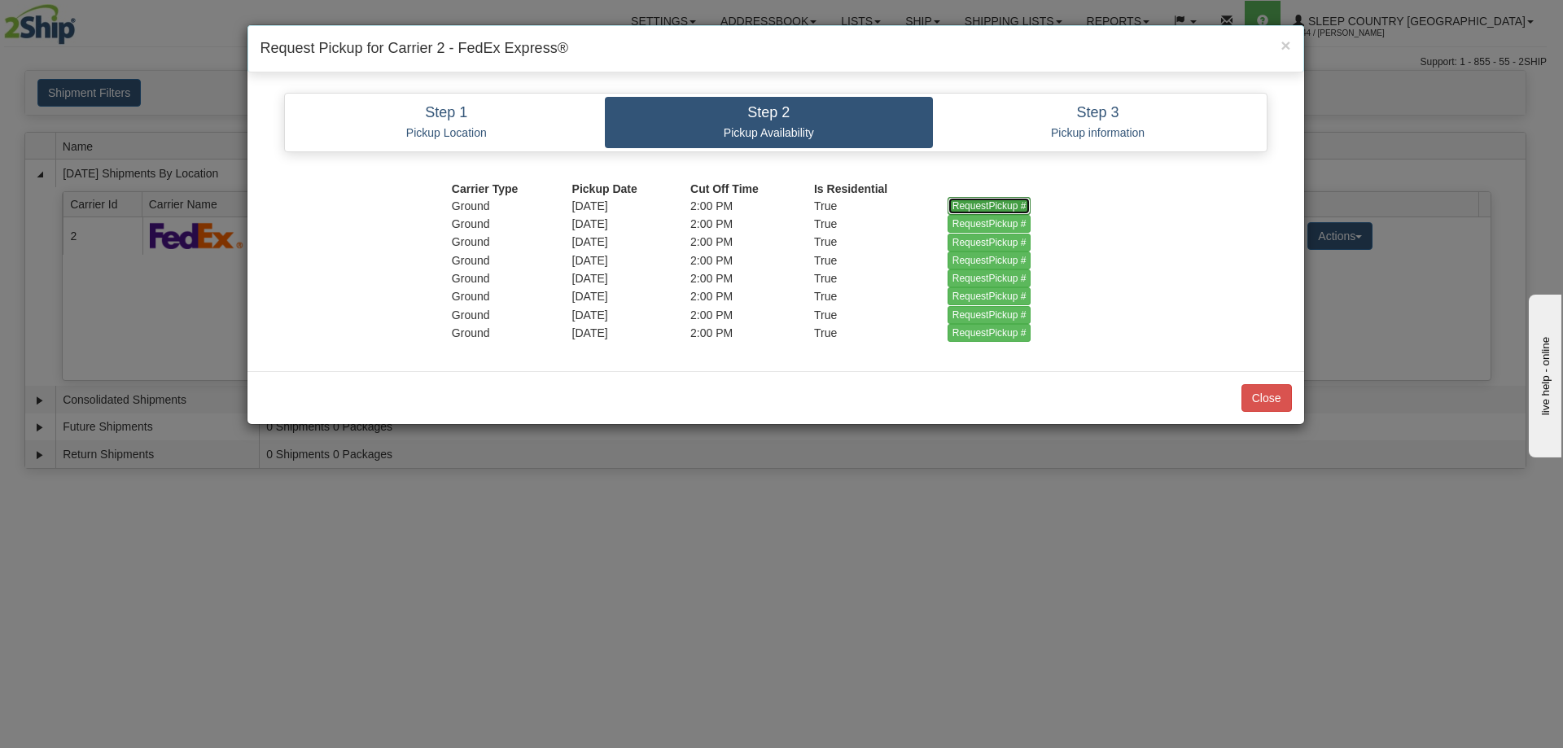
click at [995, 203] on input "RequestPickup #" at bounding box center [989, 206] width 84 height 18
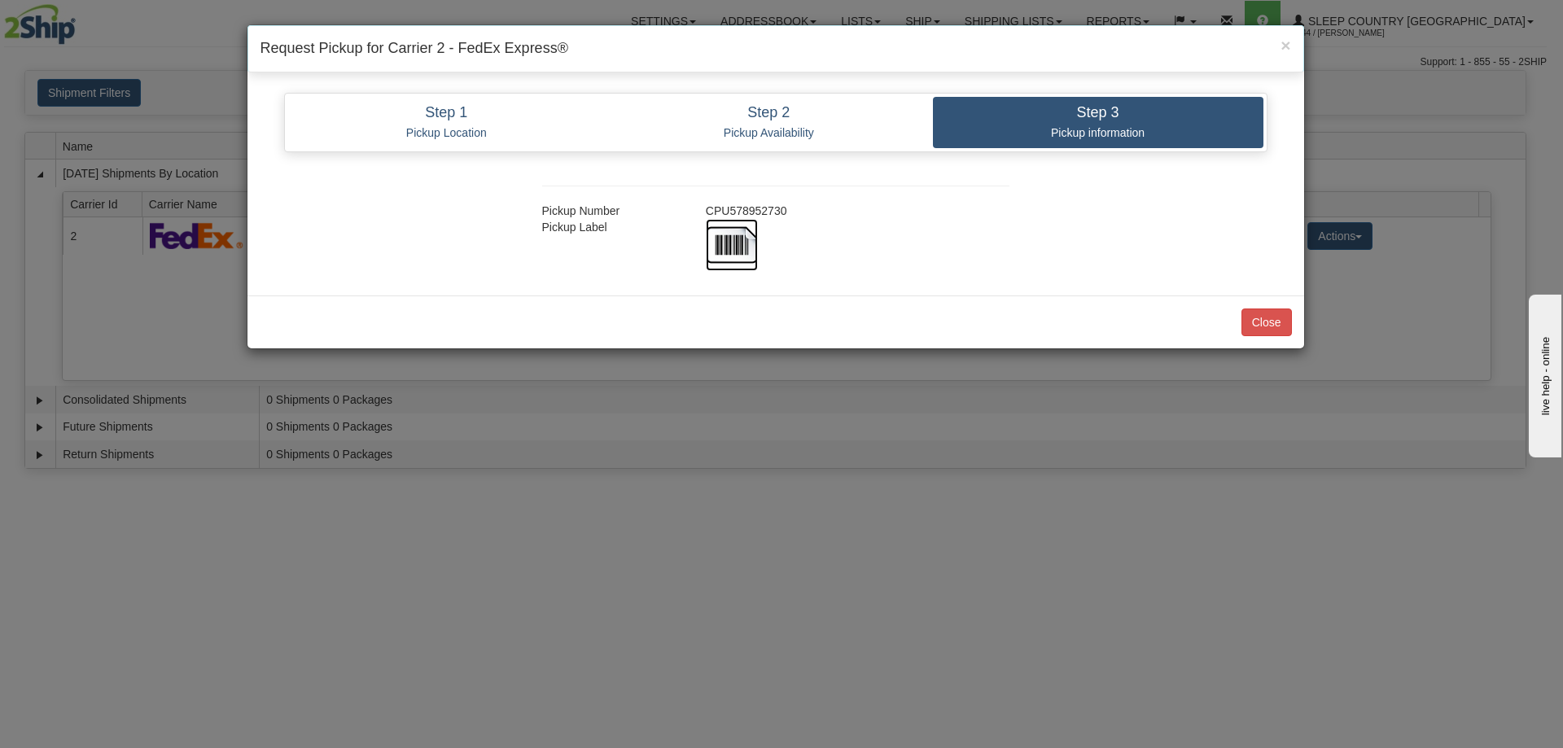
click at [732, 243] on img at bounding box center [732, 245] width 52 height 52
click at [1269, 325] on button "Close" at bounding box center [1266, 322] width 50 height 28
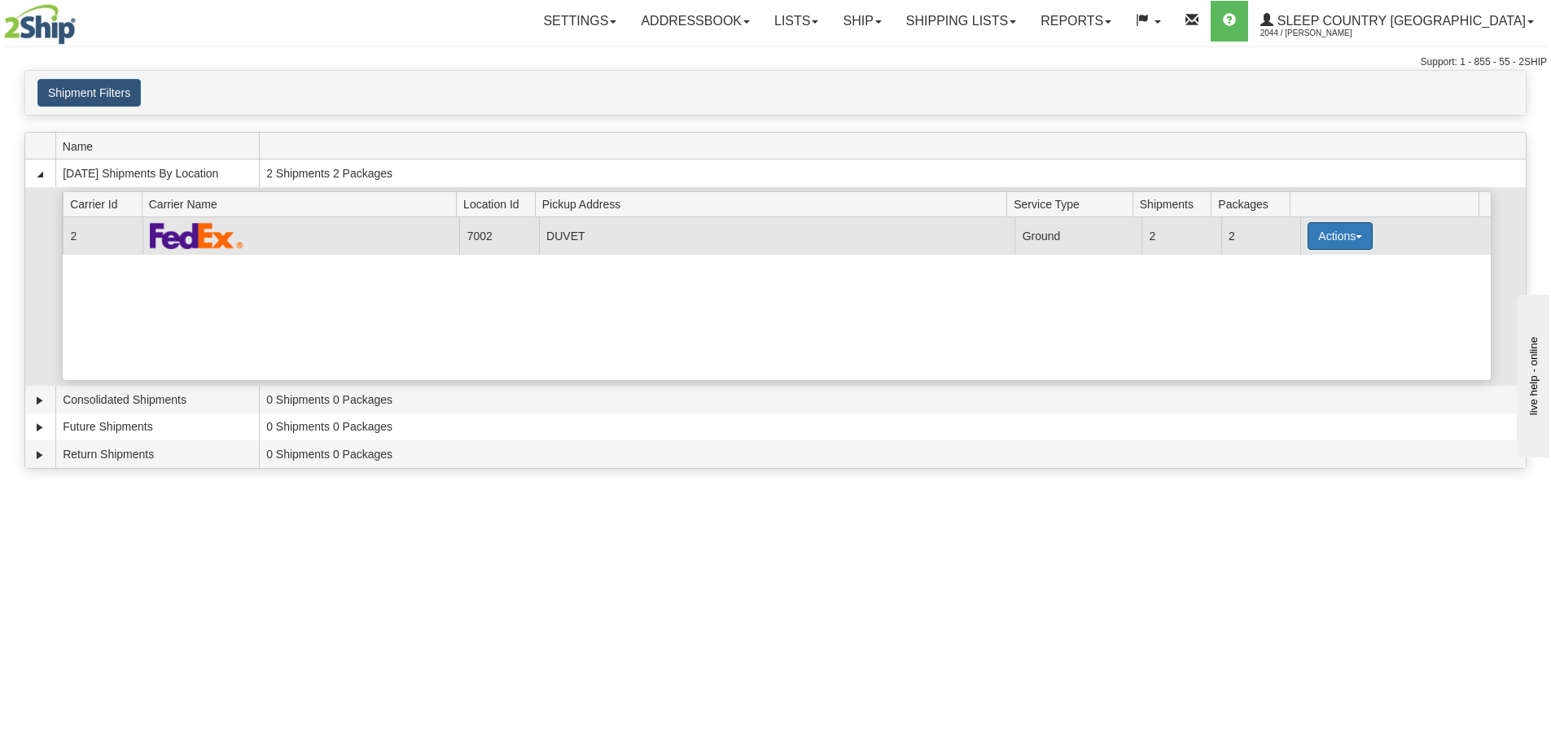
click at [1355, 238] on span "button" at bounding box center [1358, 236] width 7 height 3
click at [1282, 291] on span "Close" at bounding box center [1276, 287] width 37 height 11
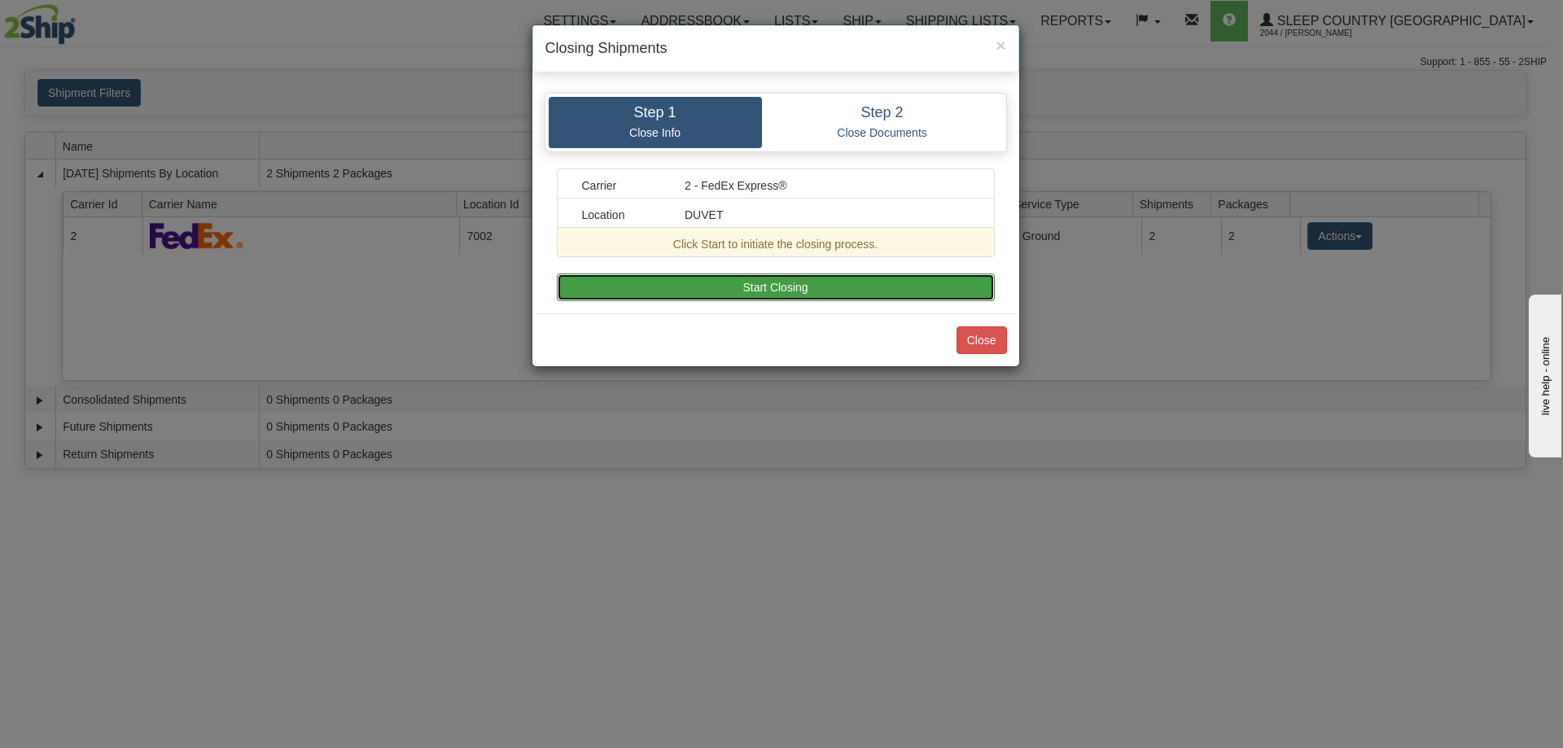
click at [772, 287] on button "Start Closing" at bounding box center [776, 287] width 438 height 28
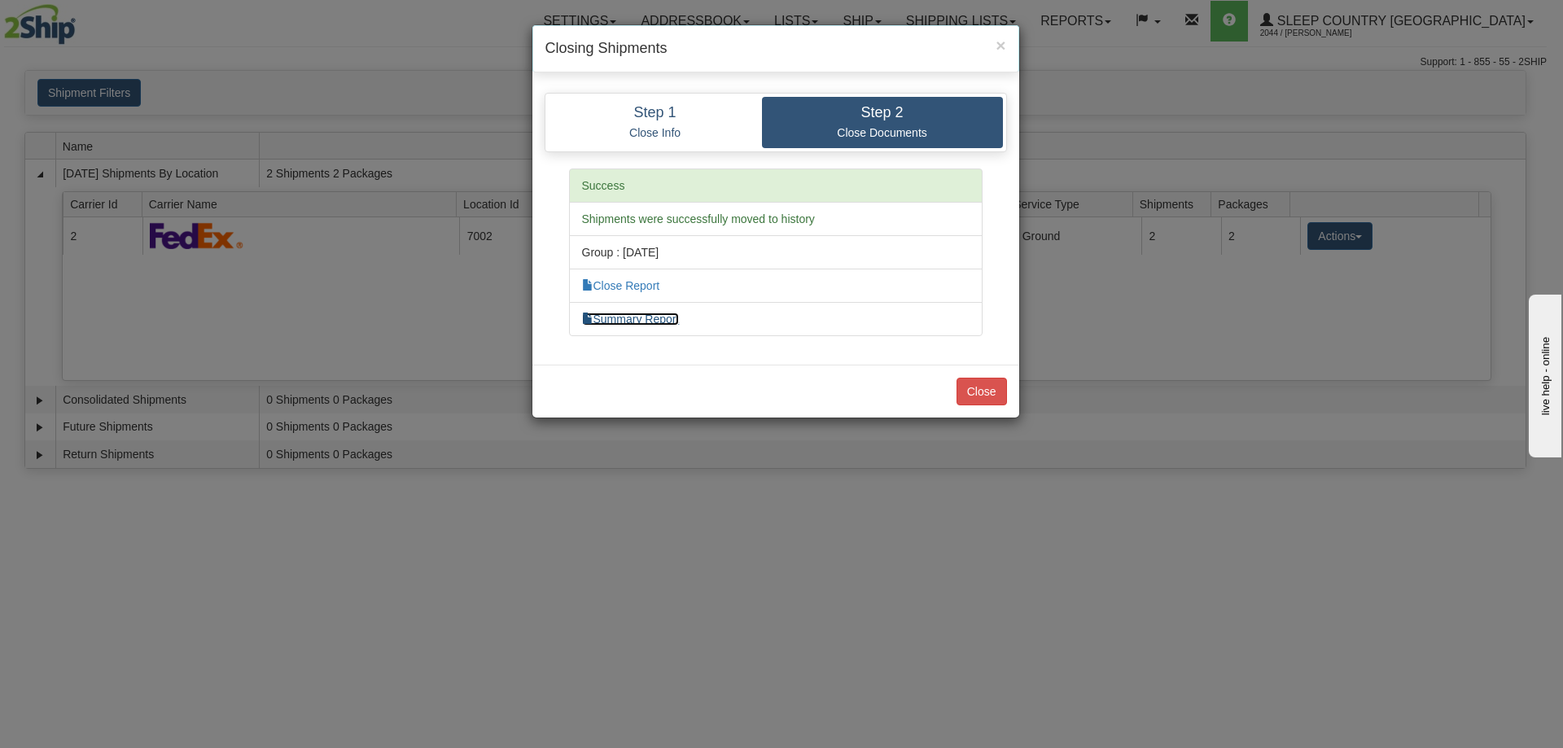
click at [677, 321] on link "Summary Report" at bounding box center [631, 319] width 98 height 13
click at [644, 284] on link "Close Report" at bounding box center [621, 285] width 78 height 13
click at [984, 388] on button "Close" at bounding box center [981, 392] width 50 height 28
